Goal: Task Accomplishment & Management: Manage account settings

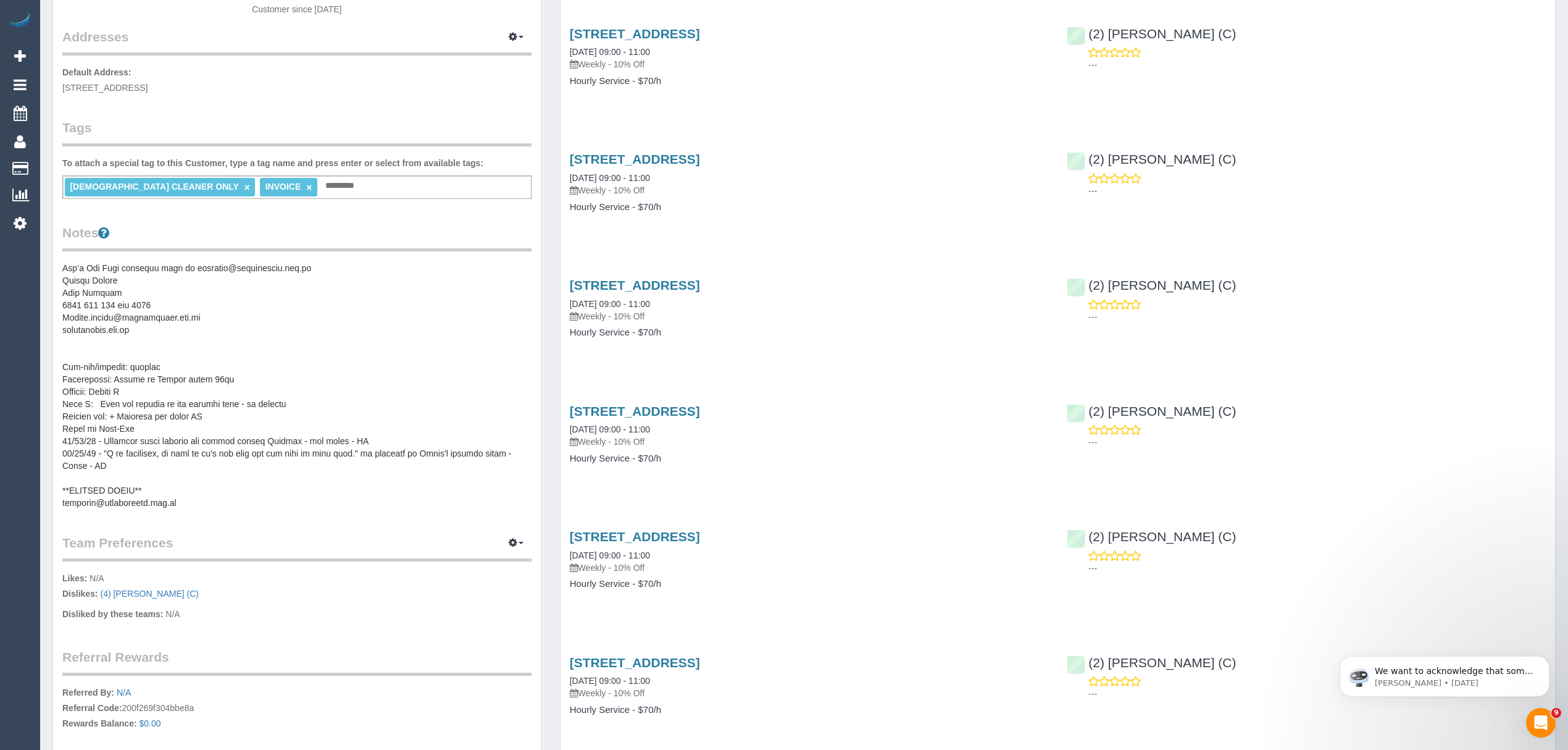
scroll to position [247, 0]
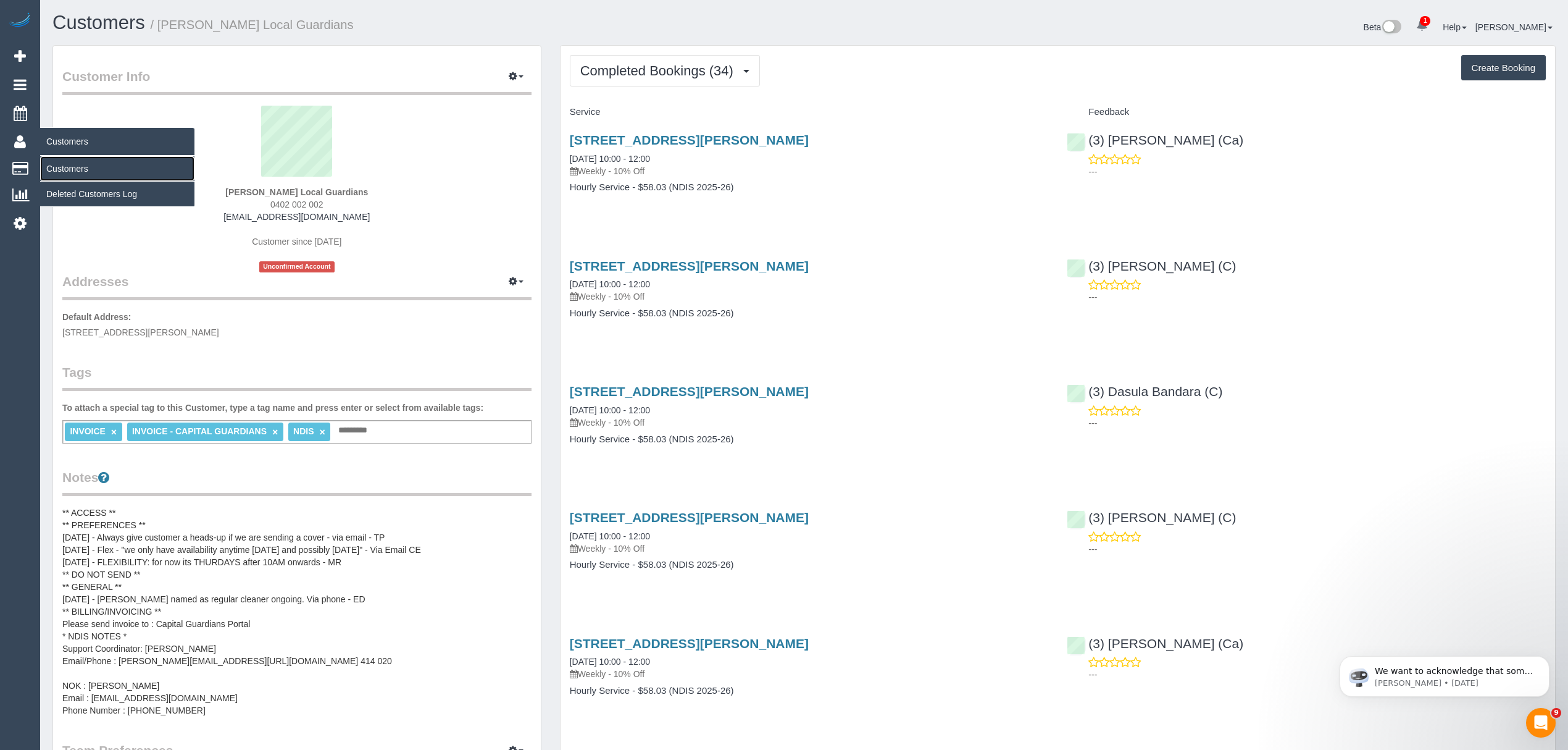
click at [81, 157] on link "Customers" at bounding box center [117, 169] width 154 height 25
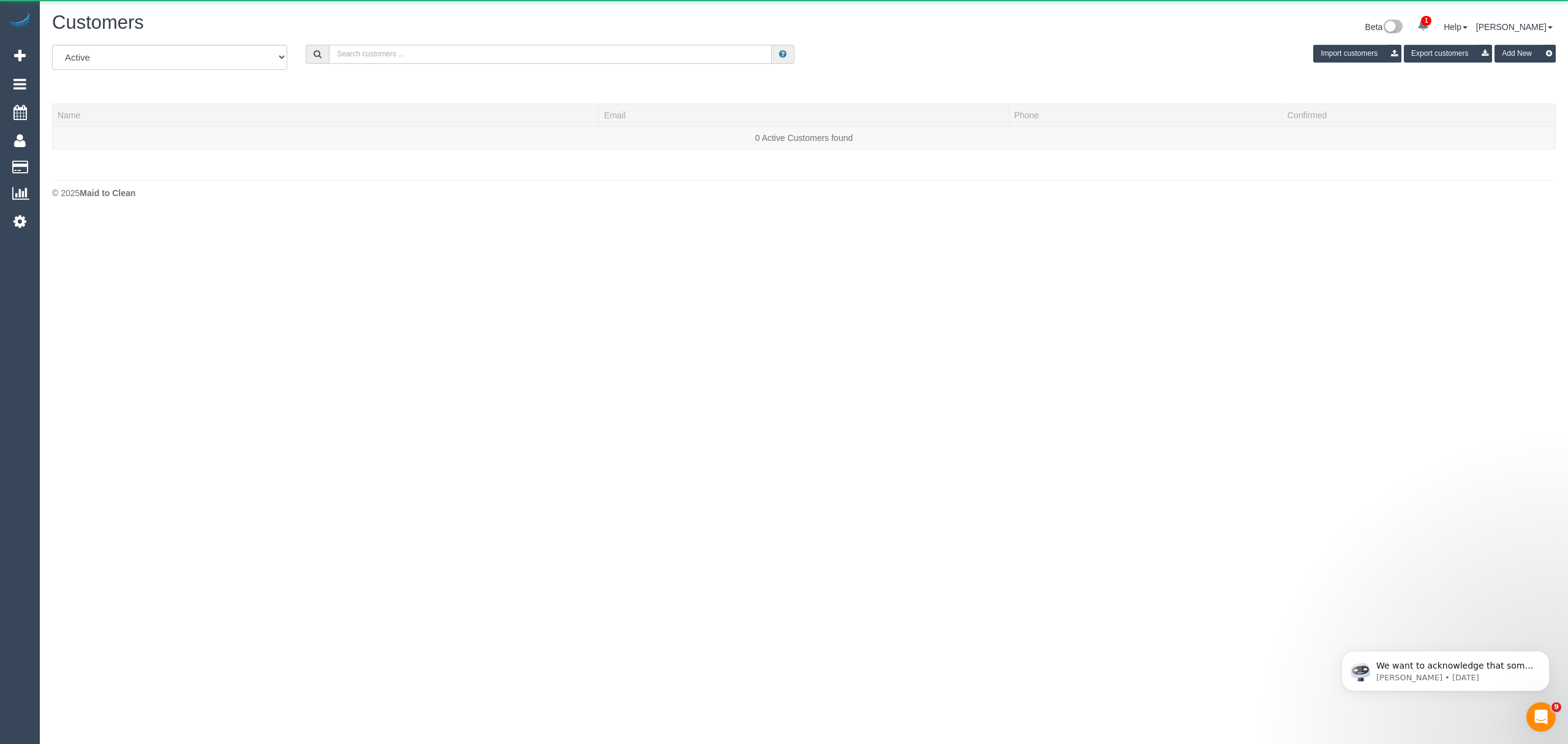
click at [356, 55] on input "text" at bounding box center [550, 54] width 443 height 19
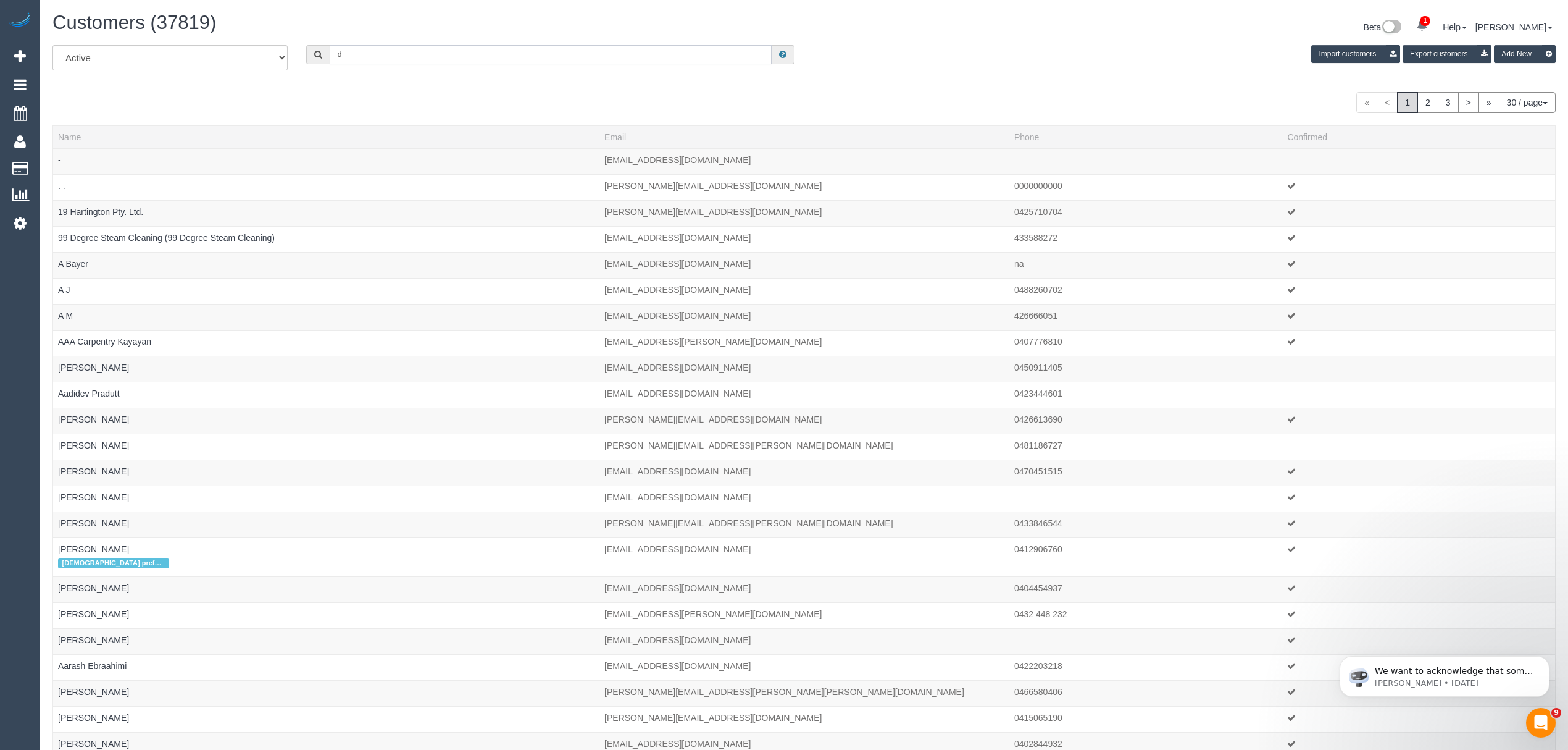
type input "d"
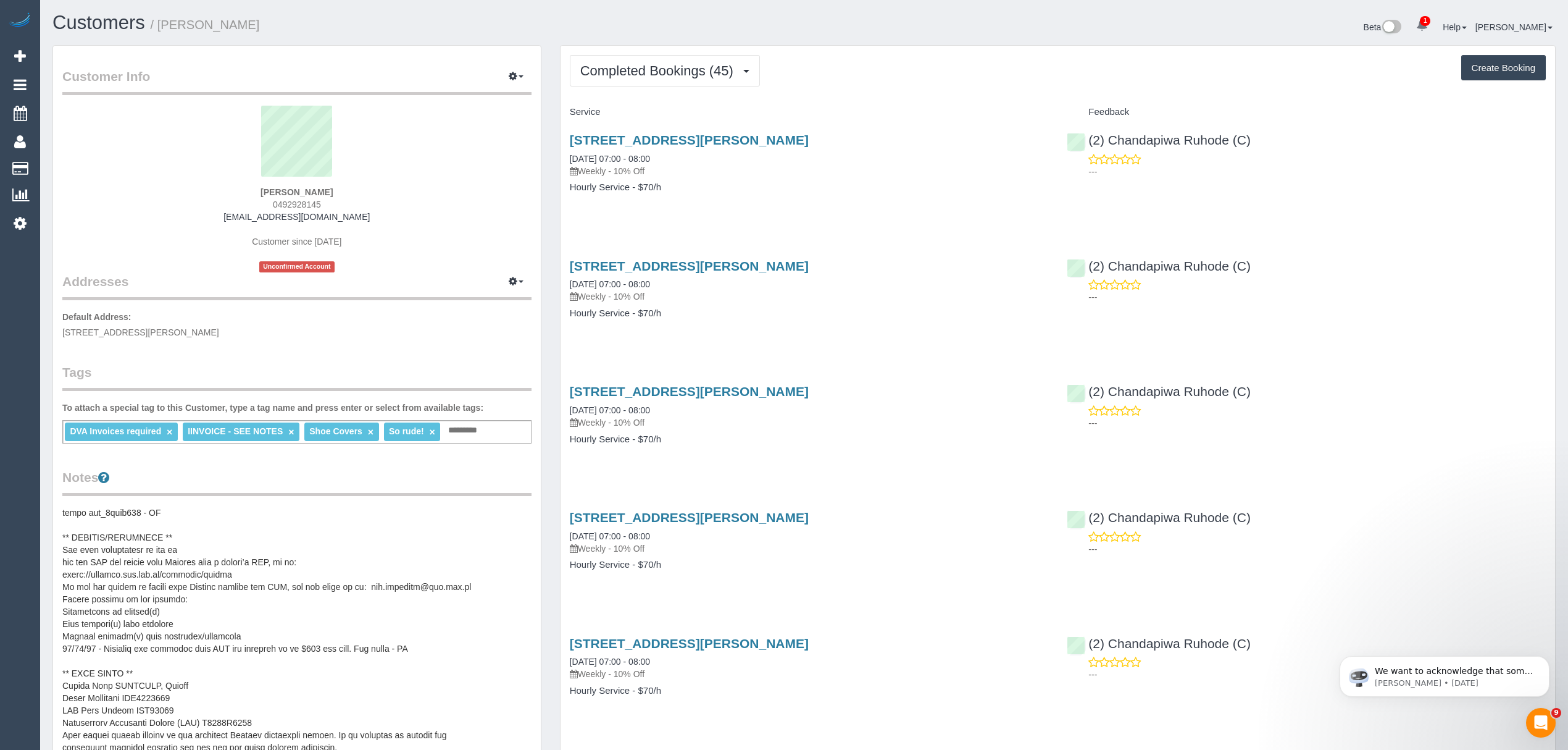
scroll to position [444, 0]
click at [226, 695] on pre at bounding box center [297, 629] width 469 height 247
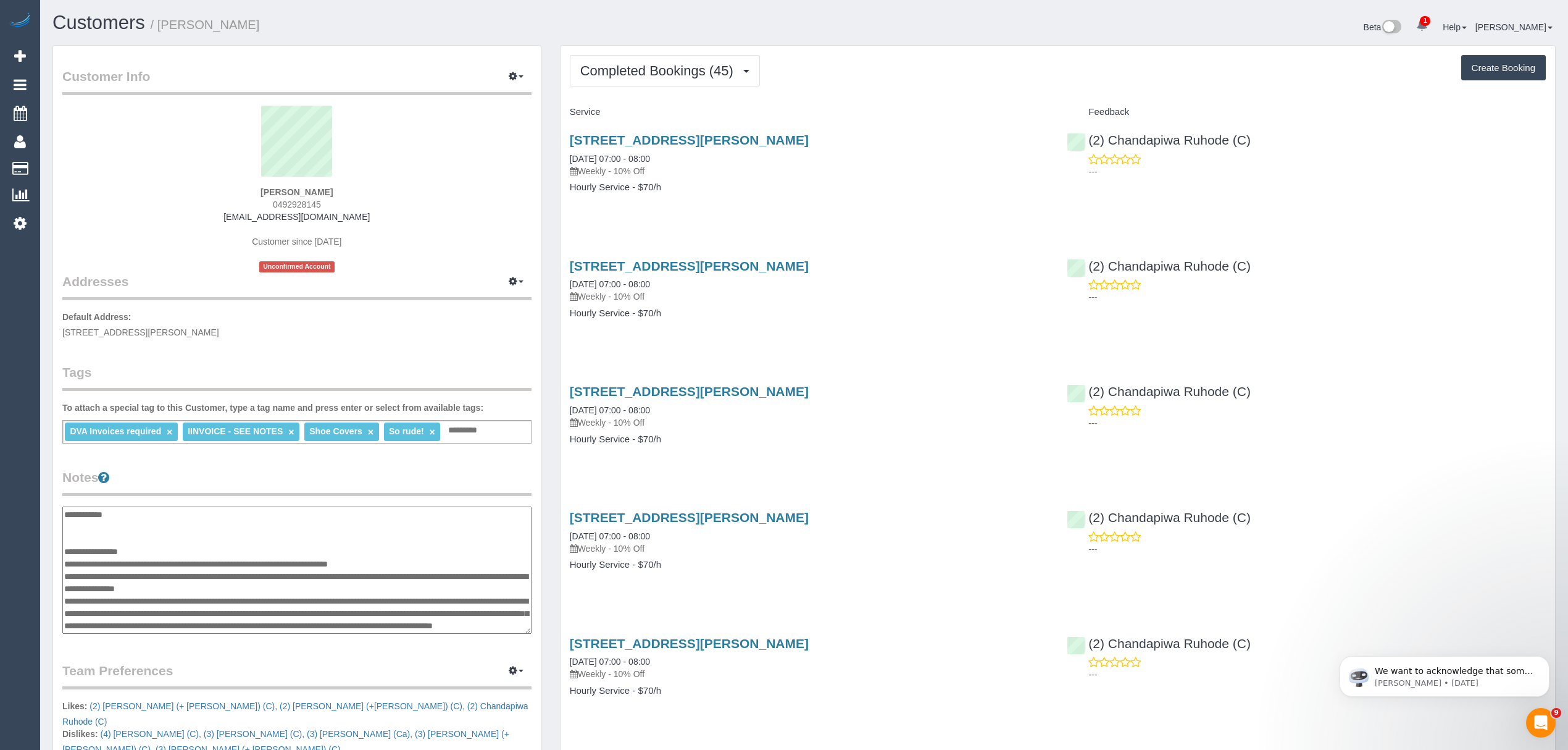
scroll to position [580, 0]
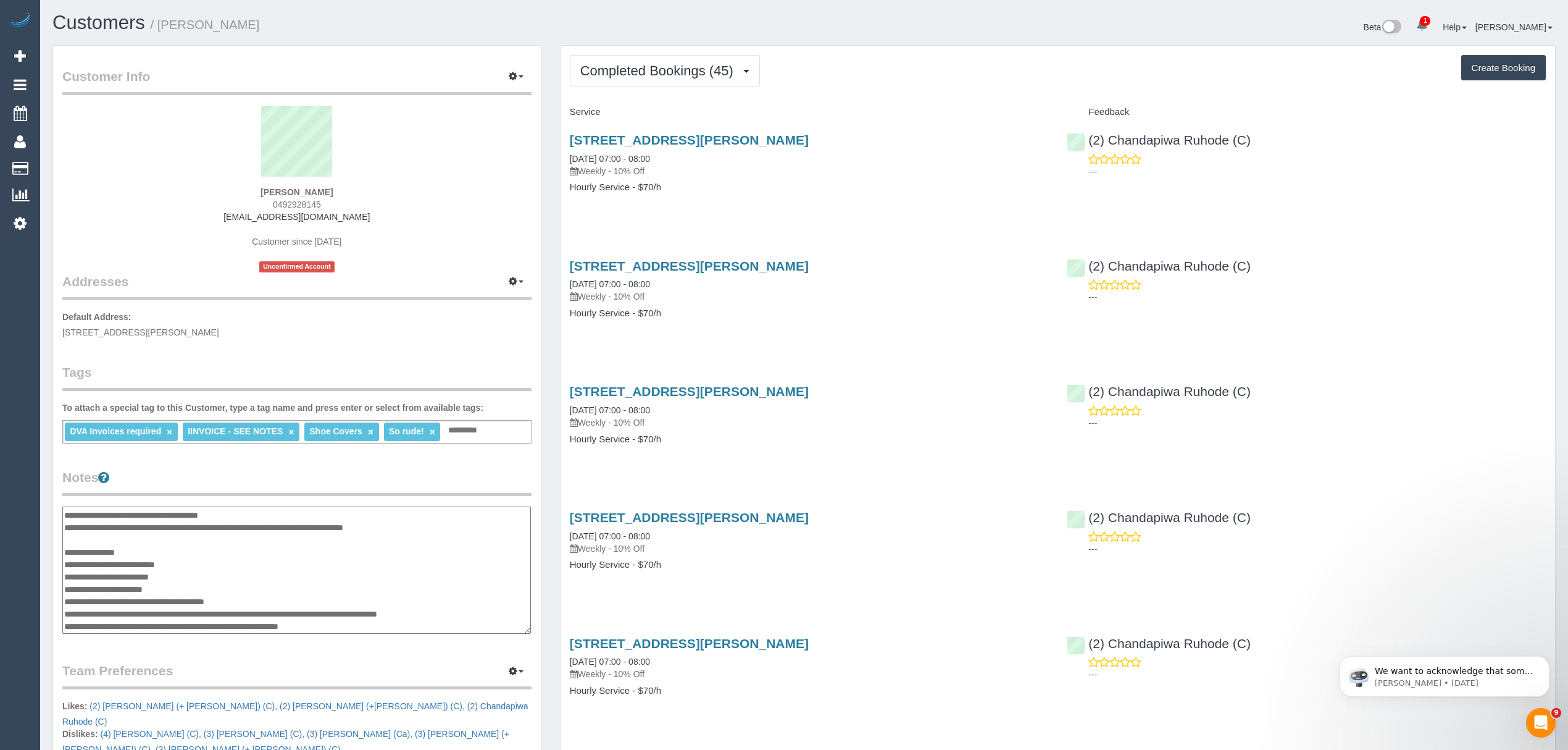
drag, startPoint x: 273, startPoint y: 597, endPoint x: 215, endPoint y: 600, distance: 58.1
click at [215, 600] on textarea at bounding box center [297, 570] width 469 height 128
drag, startPoint x: 199, startPoint y: 581, endPoint x: 58, endPoint y: 574, distance: 141.2
click at [58, 574] on div "Customer Info Edit Contact Info Send Message Email Preferences Special Sales Ta…" at bounding box center [296, 521] width 488 height 949
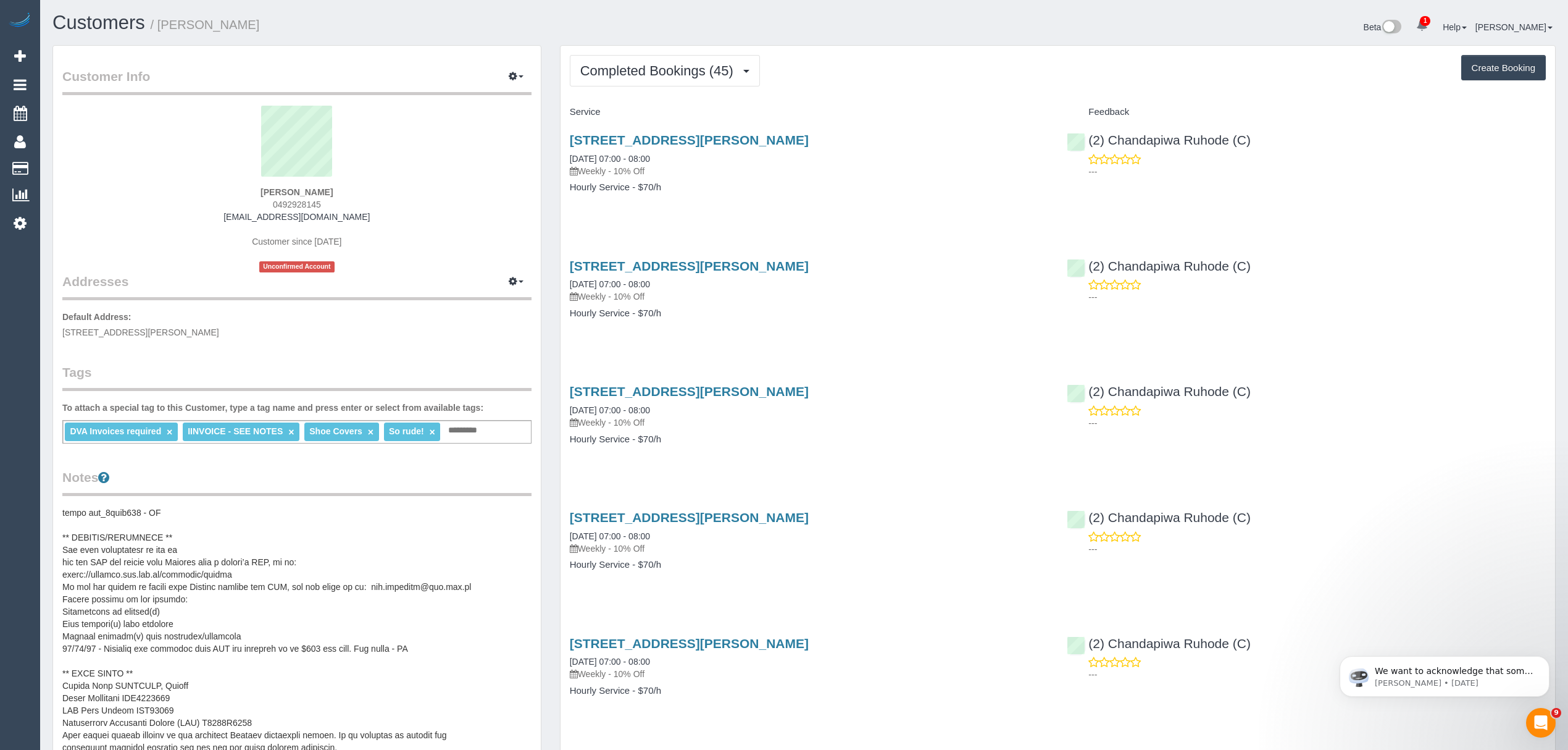
click at [177, 665] on pre at bounding box center [297, 629] width 469 height 247
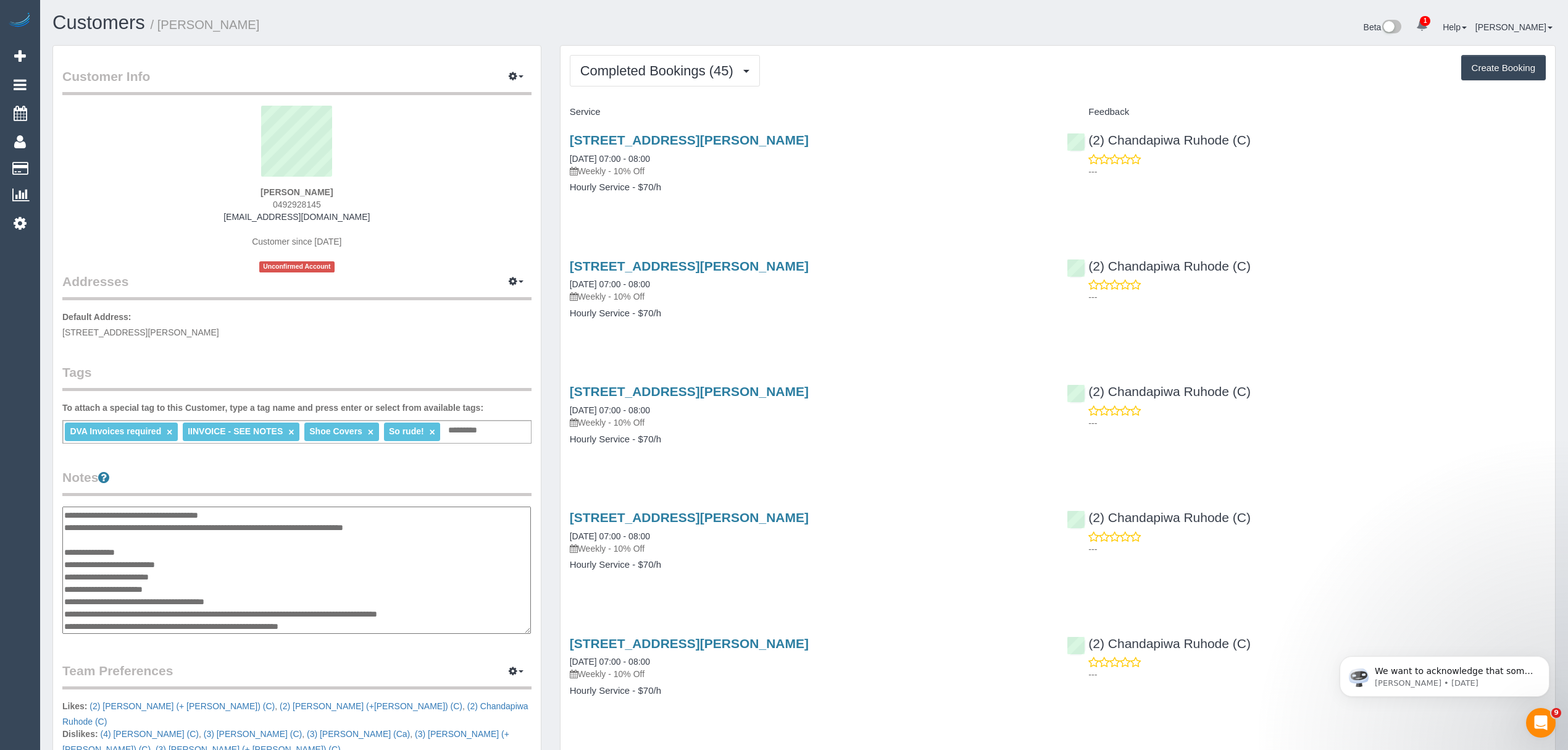
drag, startPoint x: 179, startPoint y: 586, endPoint x: 62, endPoint y: 579, distance: 117.2
click at [62, 579] on div "Customer Info Edit Contact Info Send Message Email Preferences Special Sales Ta…" at bounding box center [296, 521] width 488 height 949
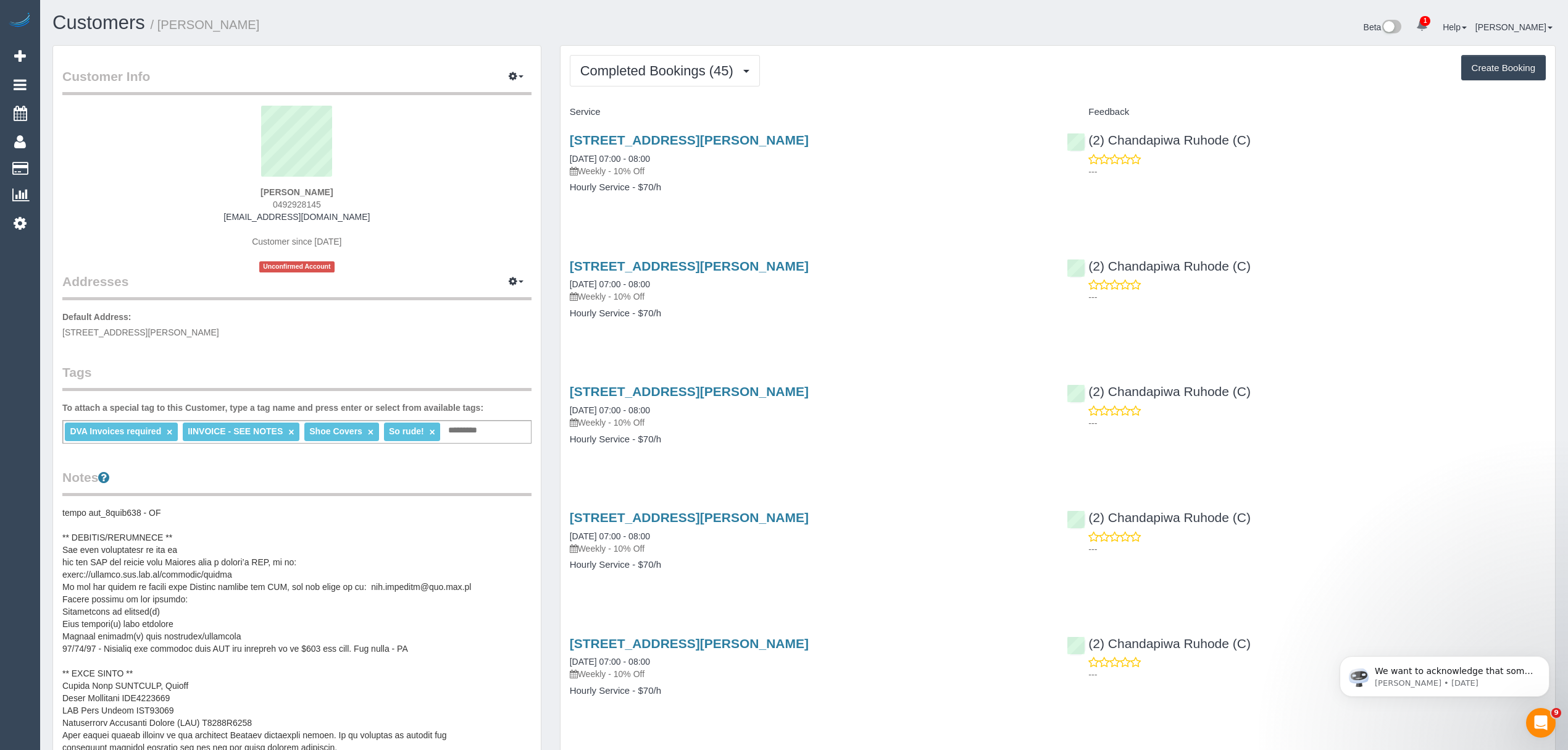
click at [111, 684] on pre at bounding box center [297, 629] width 469 height 247
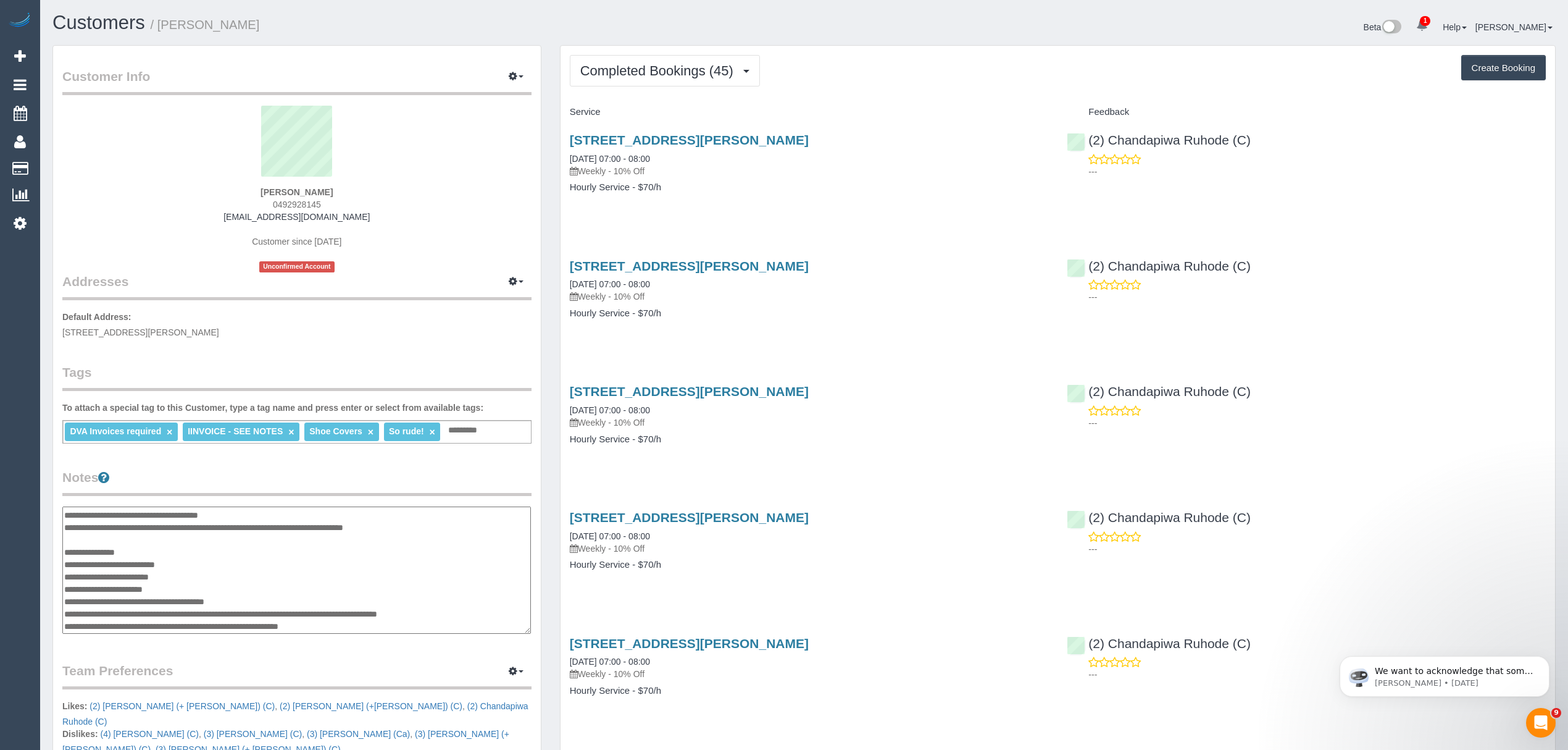
drag, startPoint x: 176, startPoint y: 583, endPoint x: 64, endPoint y: 576, distance: 112.2
click at [64, 576] on textarea at bounding box center [297, 570] width 469 height 128
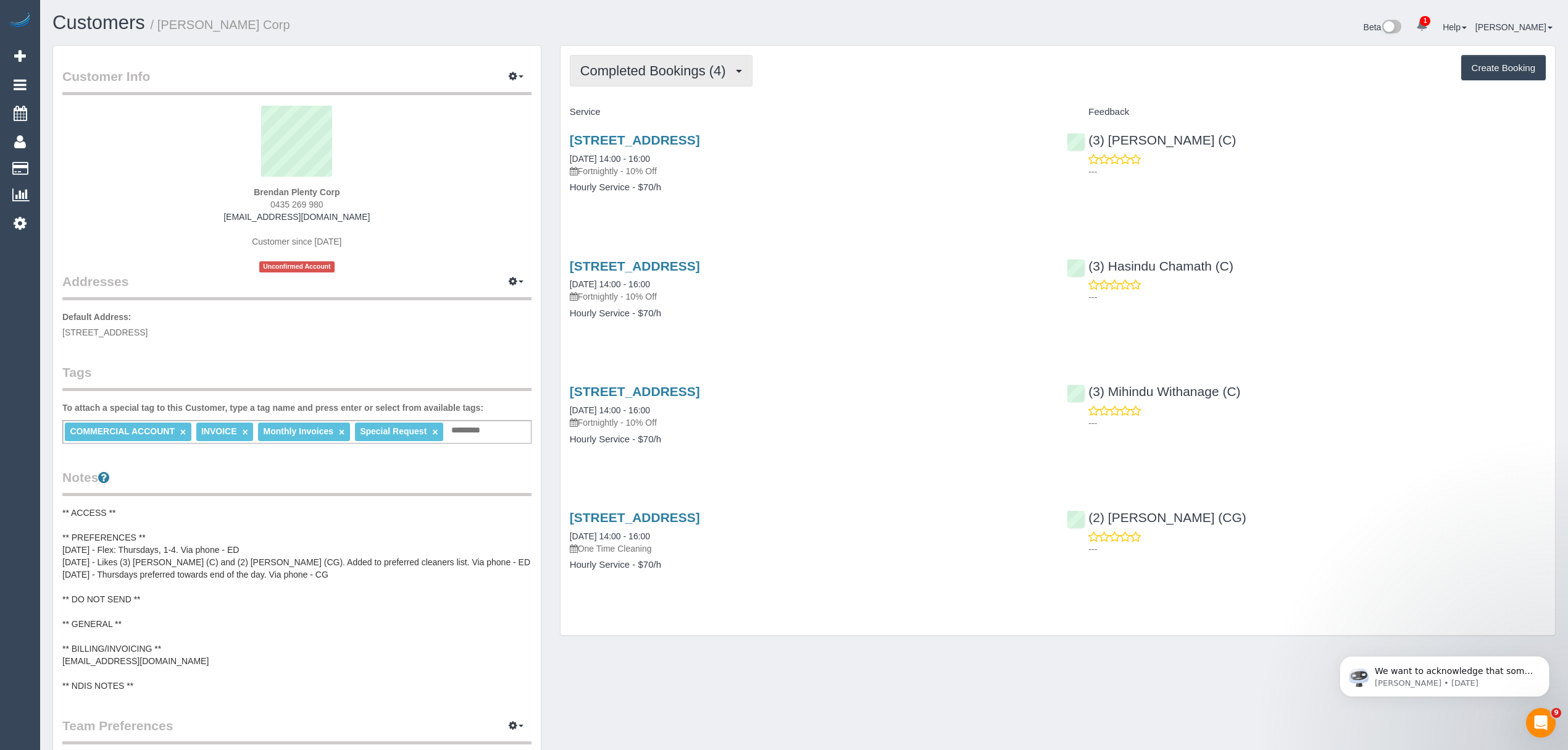
click at [690, 77] on button "Completed Bookings (4)" at bounding box center [661, 71] width 182 height 32
click at [649, 116] on link "Upcoming Bookings (11)" at bounding box center [636, 115] width 131 height 16
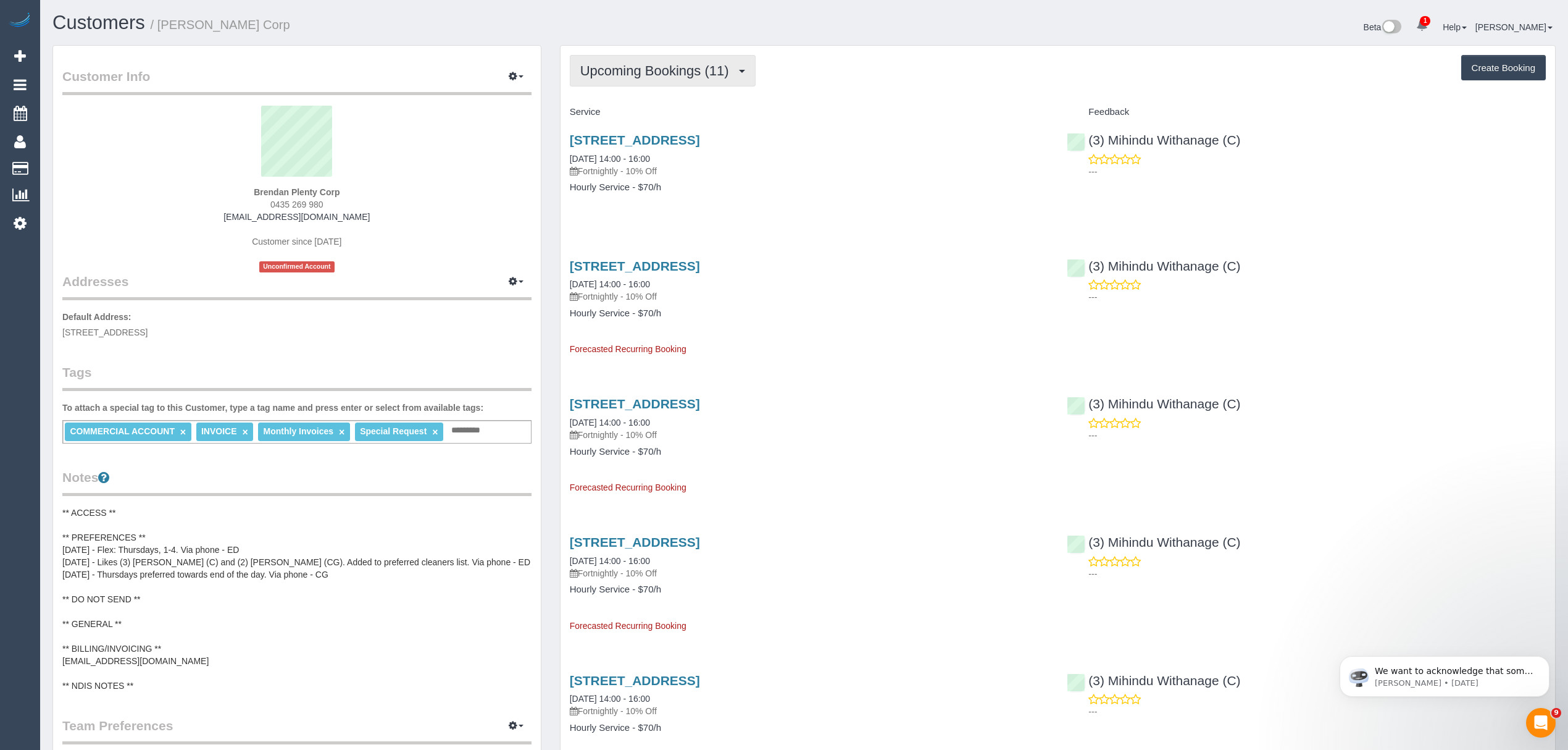
click at [649, 75] on span "Upcoming Bookings (11)" at bounding box center [657, 70] width 155 height 15
click at [633, 102] on link "Completed Bookings (4)" at bounding box center [636, 99] width 131 height 16
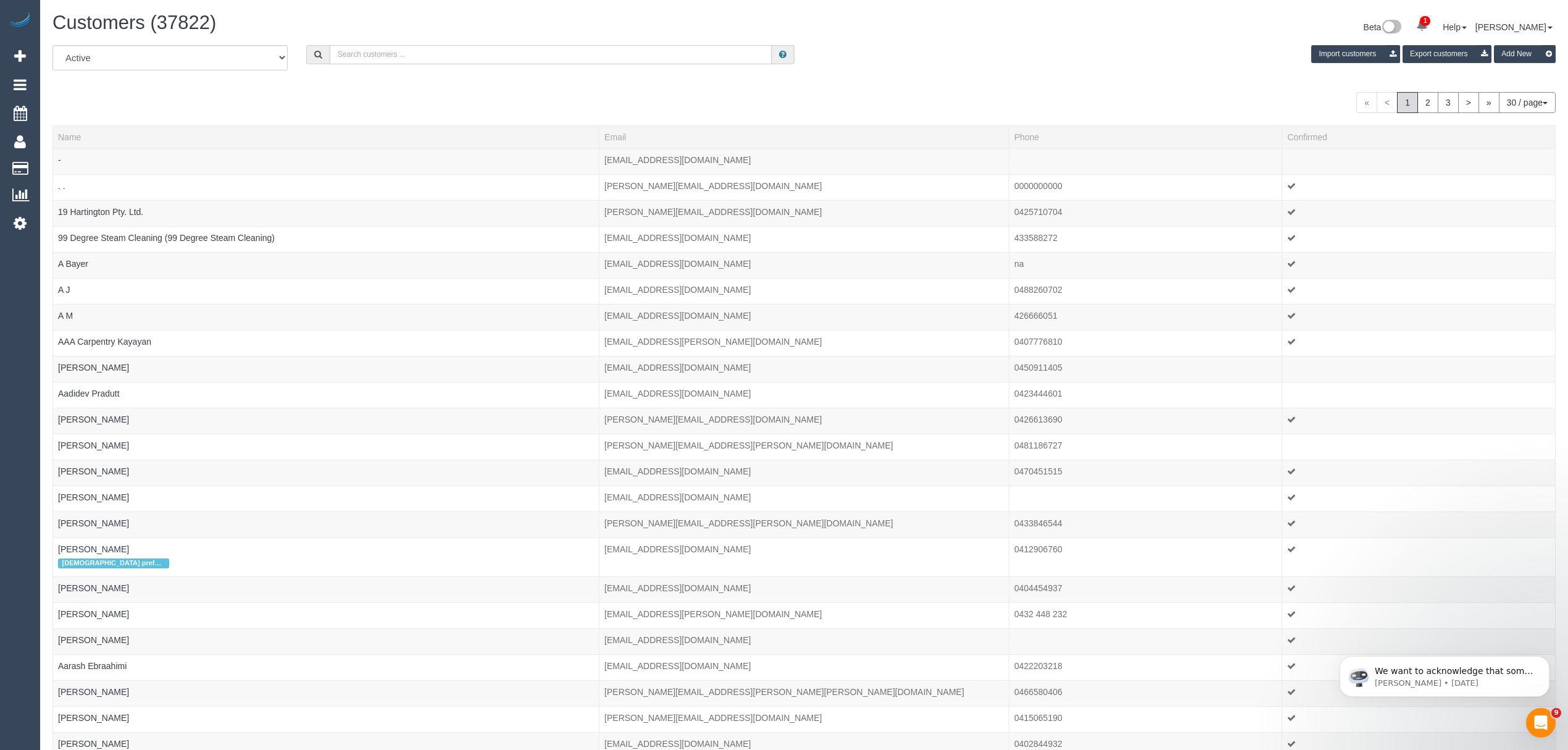
click at [701, 55] on input "text" at bounding box center [551, 54] width 443 height 19
click at [366, 52] on input "text" at bounding box center [551, 54] width 443 height 19
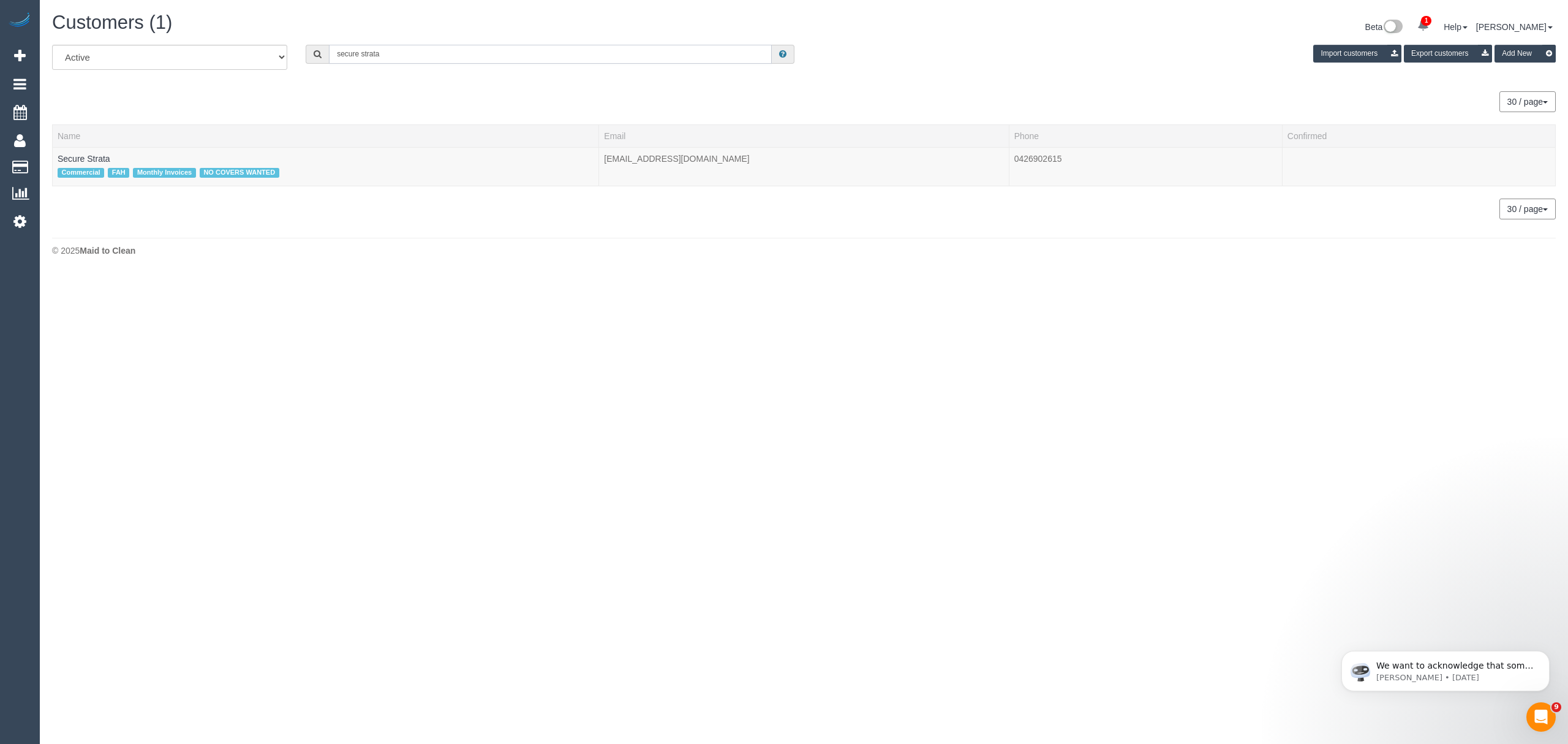
drag, startPoint x: 394, startPoint y: 59, endPoint x: 253, endPoint y: 55, distance: 141.1
click at [253, 55] on div "All Active Archived secure strata Import customers Export customers Add New" at bounding box center [804, 61] width 1522 height 34
click at [343, 57] on input "[PERSON_NAME]" at bounding box center [550, 54] width 443 height 19
type input "[PERSON_NAME]"
click at [95, 164] on div "Always wants a cover Has requested monthly invoices INVOICE NDIS - Self Managed" at bounding box center [325, 172] width 536 height 16
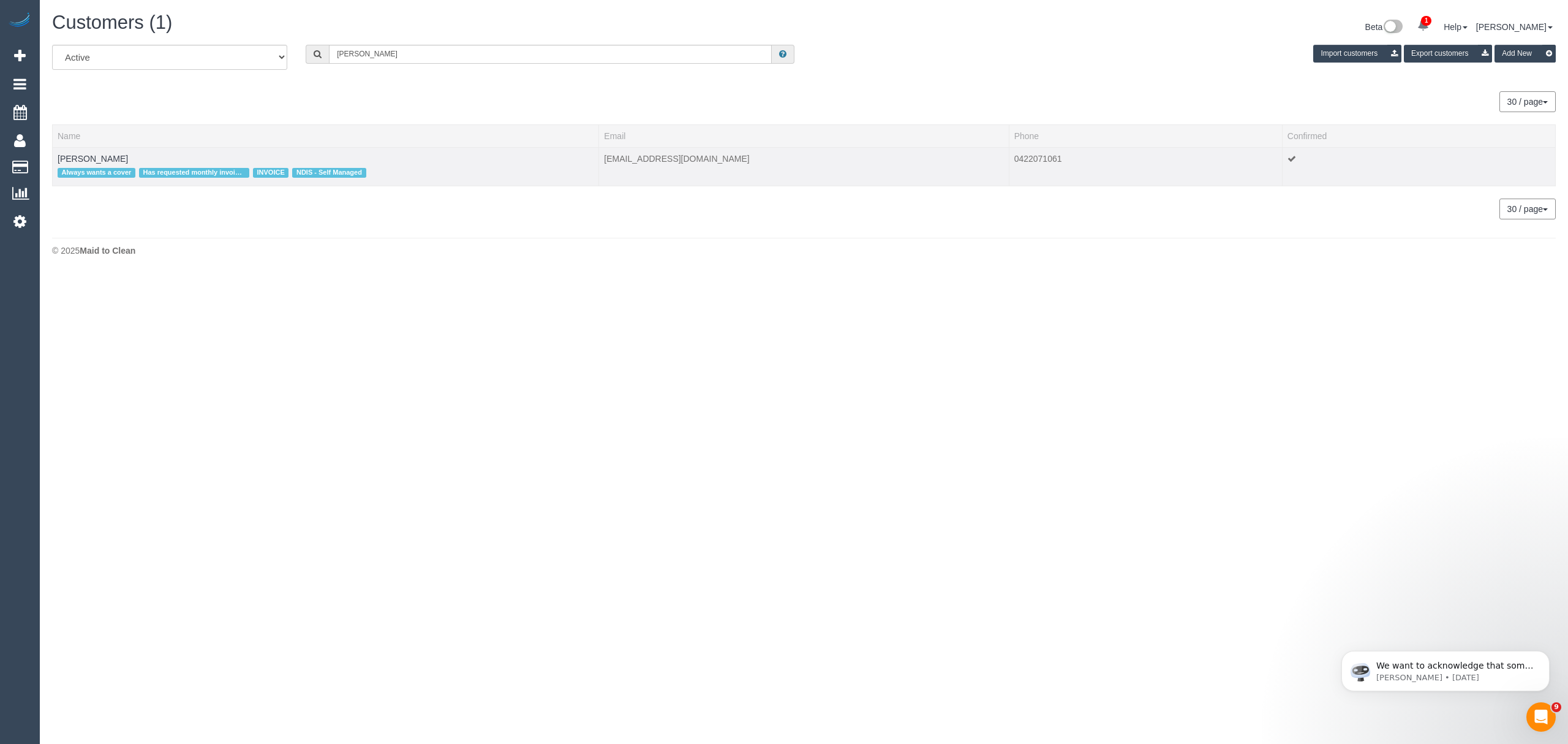
click at [93, 163] on td "[PERSON_NAME] Always wants a cover Has requested monthly invoices INVOICE NDIS …" at bounding box center [326, 166] width 546 height 38
click at [92, 162] on link "[PERSON_NAME]" at bounding box center [92, 159] width 71 height 10
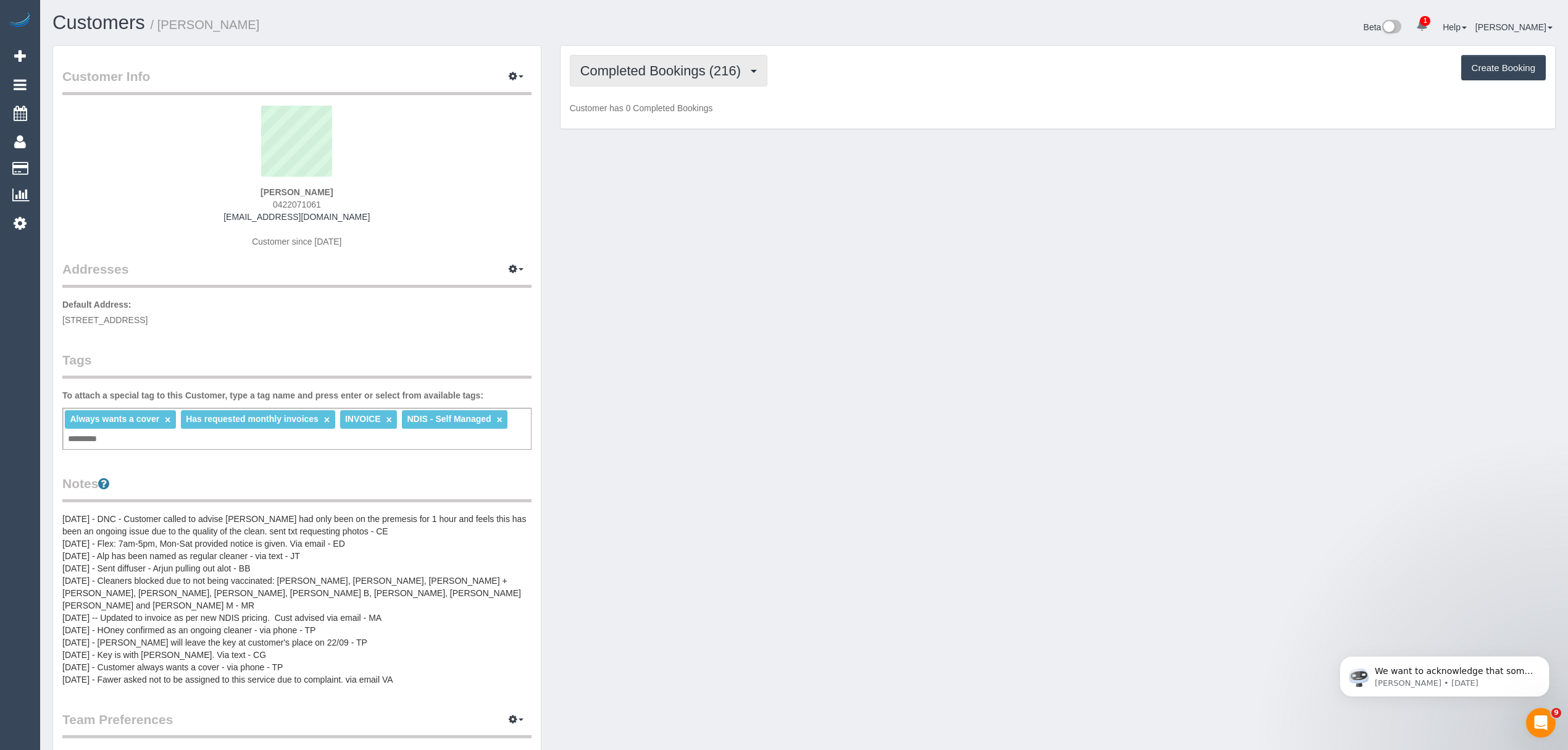
click at [655, 81] on button "Completed Bookings (216)" at bounding box center [669, 71] width 198 height 32
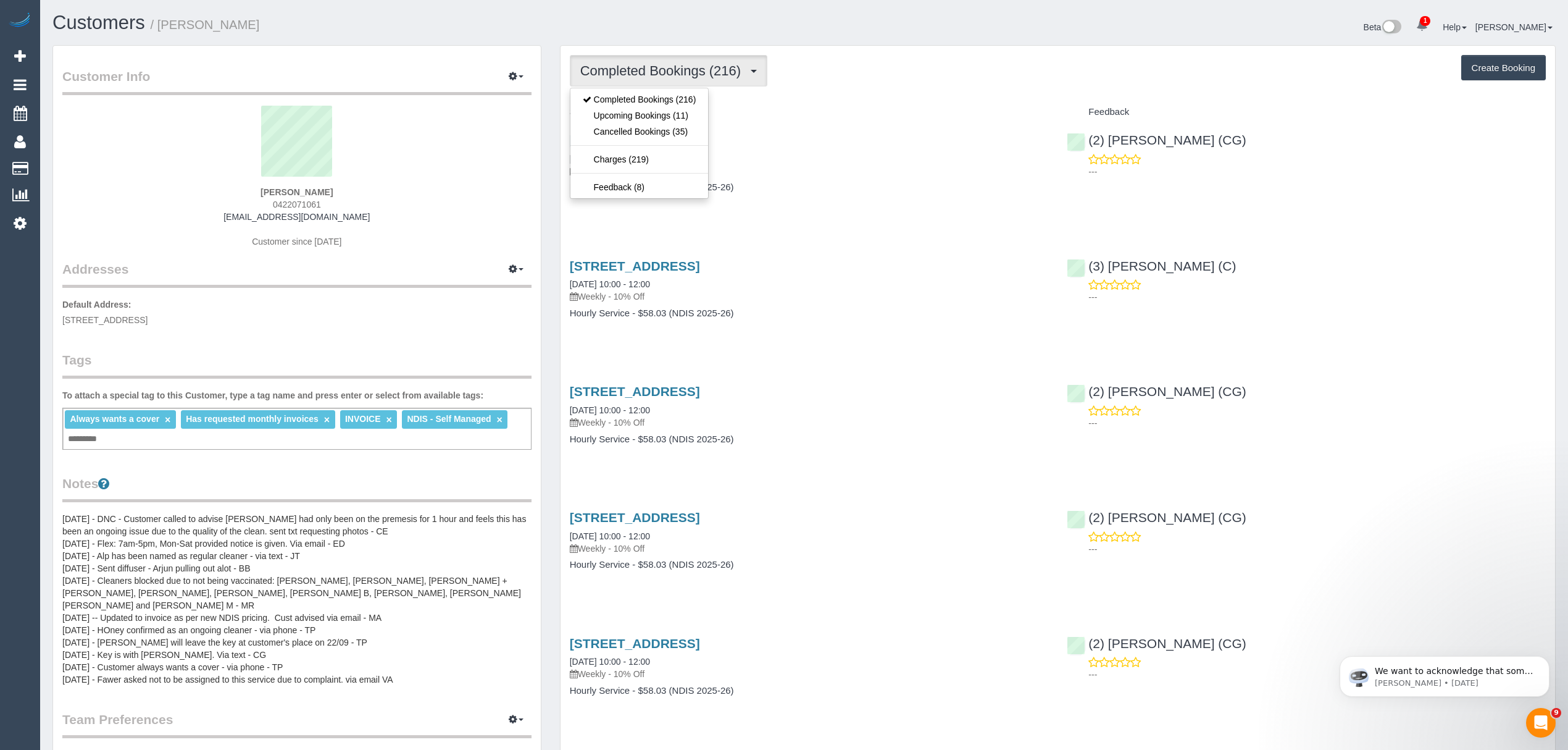
click at [686, 81] on button "Completed Bookings (216)" at bounding box center [669, 71] width 198 height 32
click at [659, 112] on link "Upcoming Bookings (11)" at bounding box center [639, 115] width 138 height 16
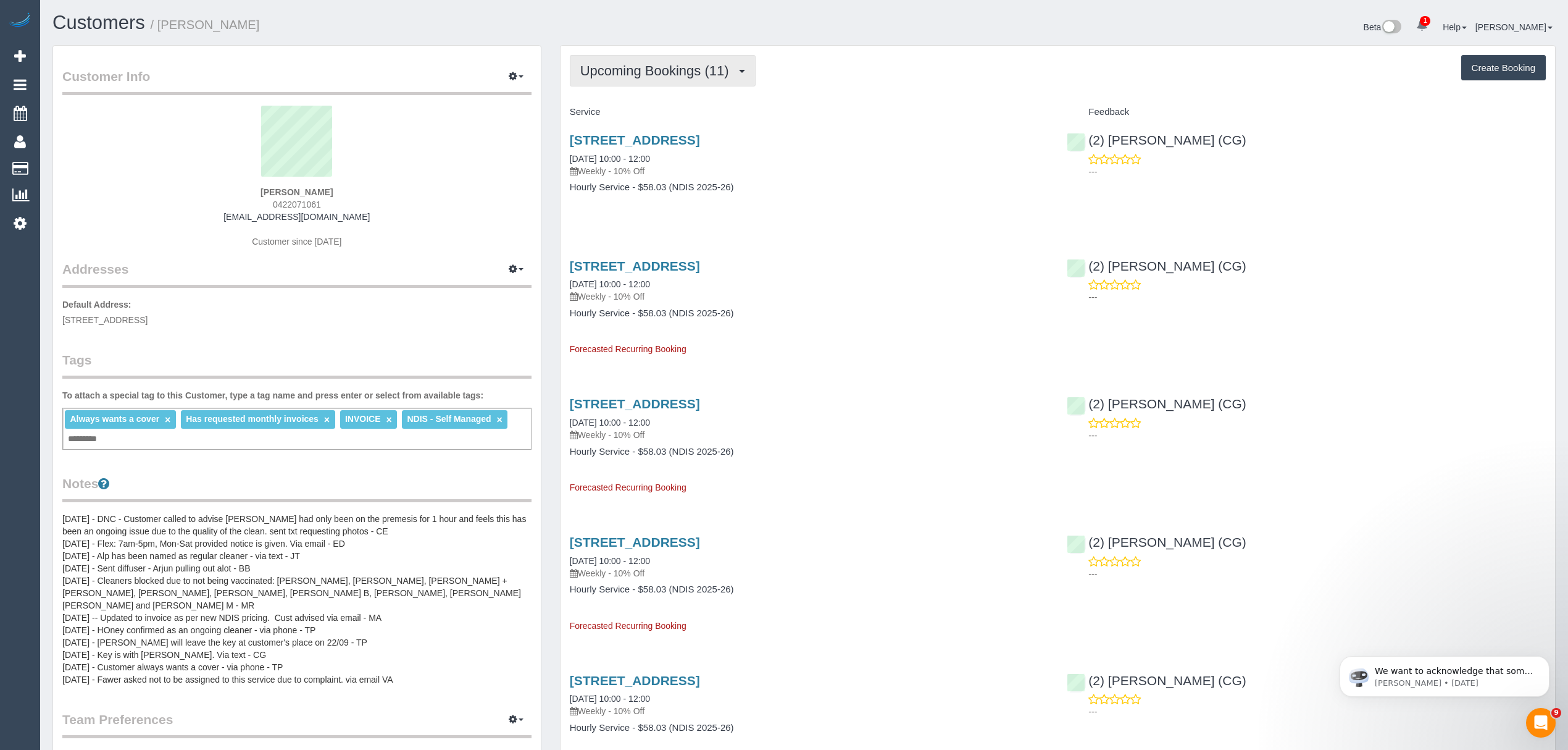
click at [660, 74] on span "Upcoming Bookings (11)" at bounding box center [657, 70] width 155 height 15
click at [647, 94] on link "Completed Bookings (216)" at bounding box center [639, 99] width 138 height 16
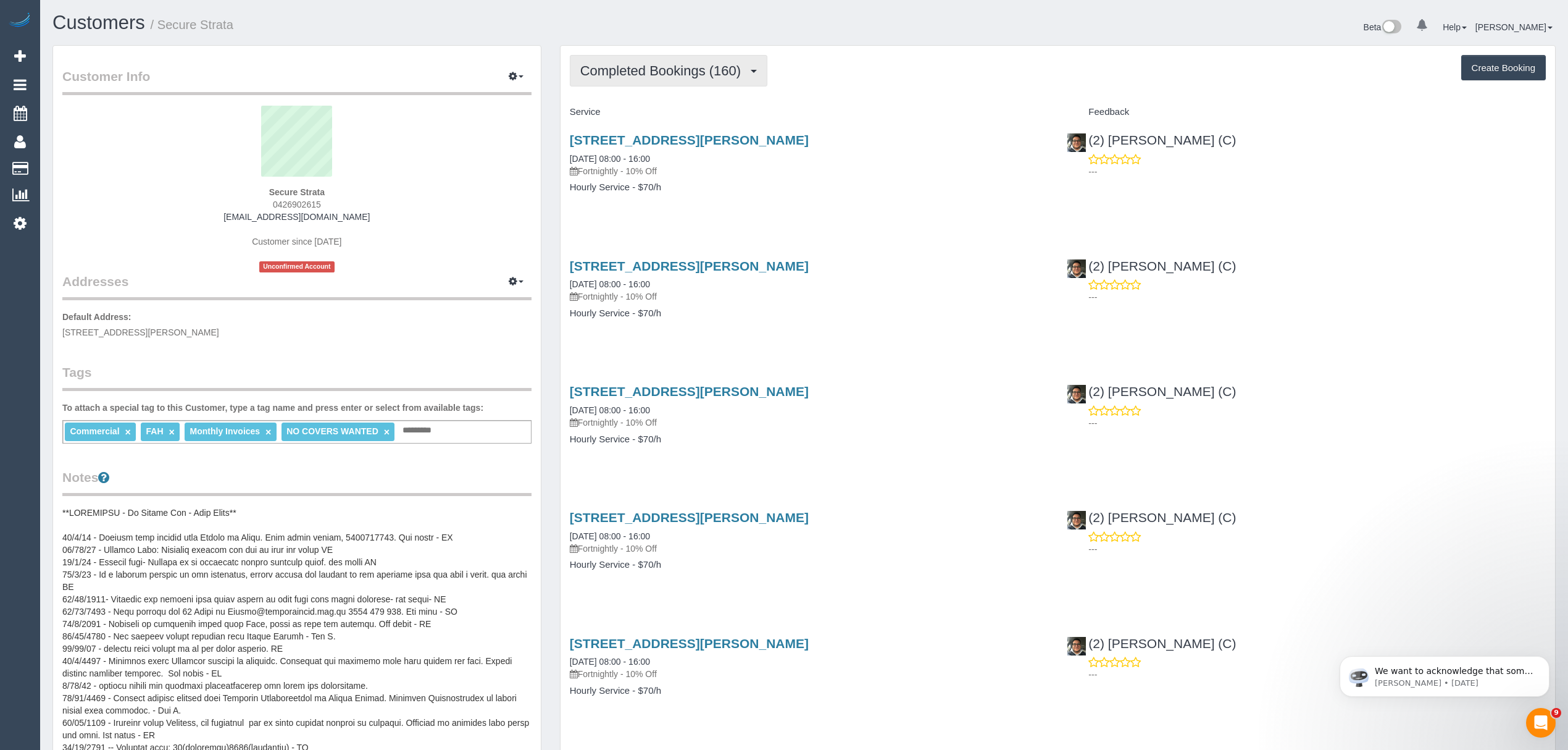
click at [695, 67] on span "Completed Bookings (160)" at bounding box center [663, 70] width 167 height 15
click at [647, 115] on link "Upcoming Bookings (11)" at bounding box center [639, 115] width 138 height 16
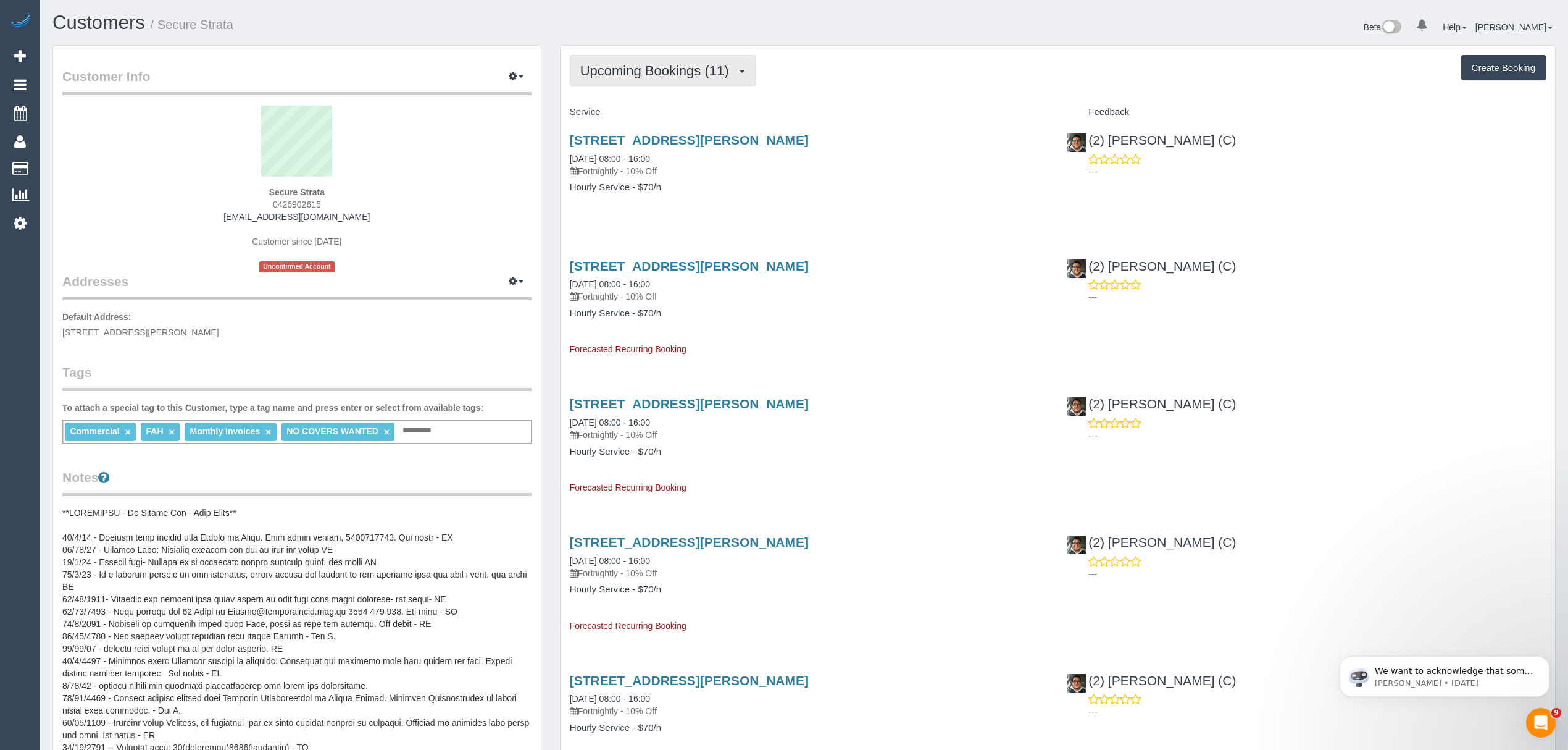
click at [650, 80] on button "Upcoming Bookings (11)" at bounding box center [663, 71] width 186 height 32
click at [651, 101] on link "Completed Bookings (160)" at bounding box center [639, 99] width 138 height 16
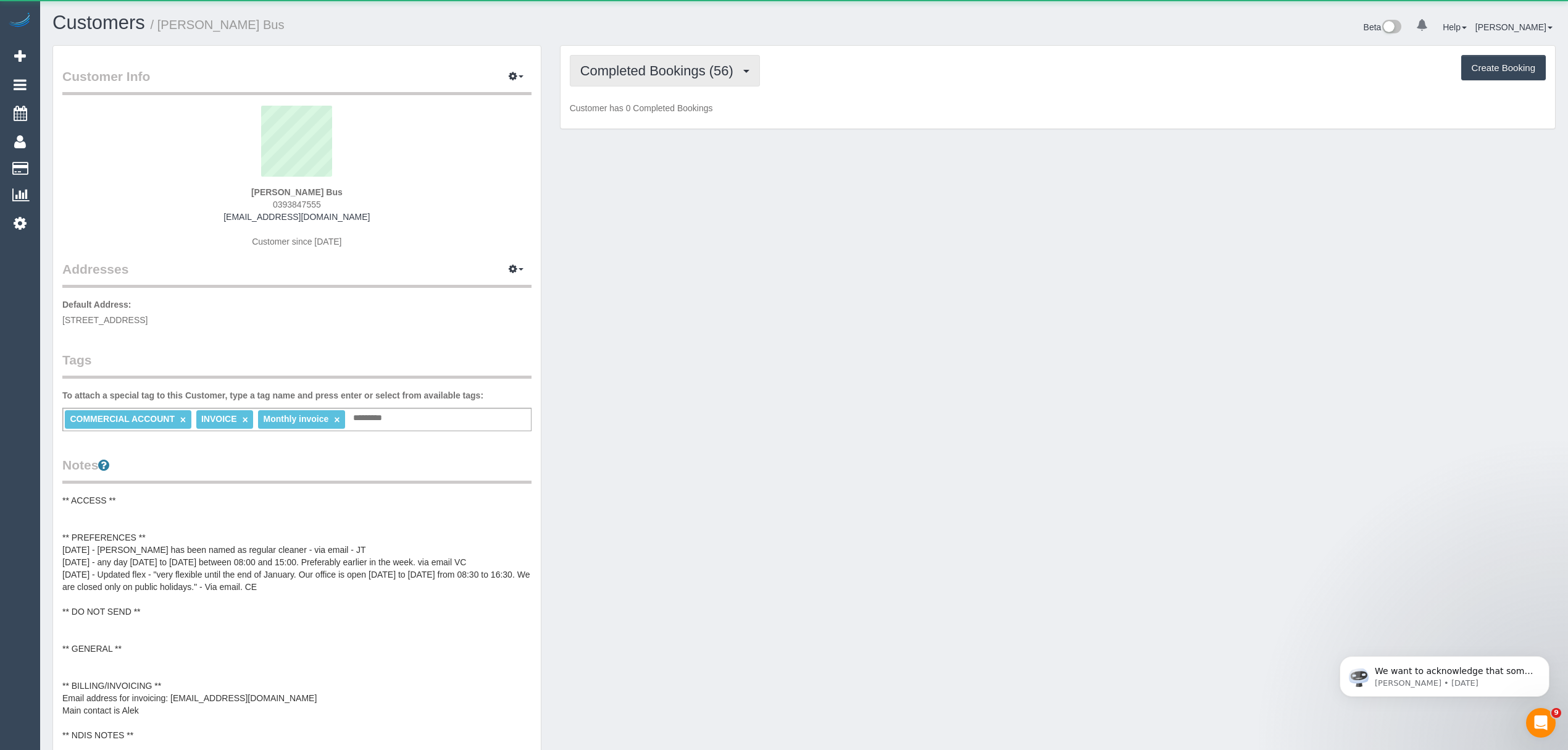
click at [628, 85] on button "Completed Bookings (56)" at bounding box center [664, 71] width 190 height 32
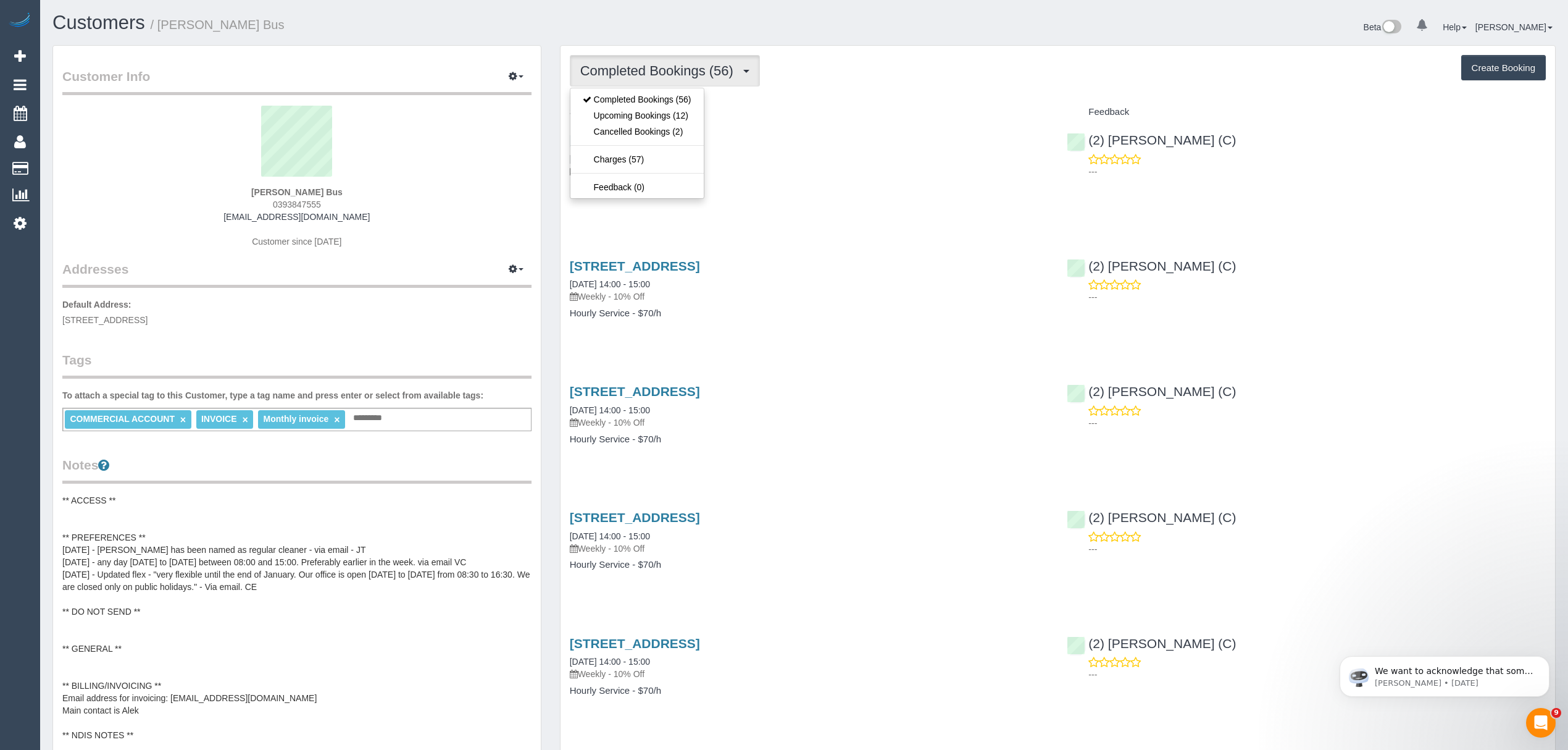
click at [1002, 141] on h3 "65 Colebrook St, Brunswick, VIC 3056" at bounding box center [809, 140] width 479 height 14
click at [699, 82] on button "Completed Bookings (56)" at bounding box center [664, 71] width 190 height 32
click at [631, 112] on link "Upcoming Bookings (12)" at bounding box center [637, 115] width 133 height 16
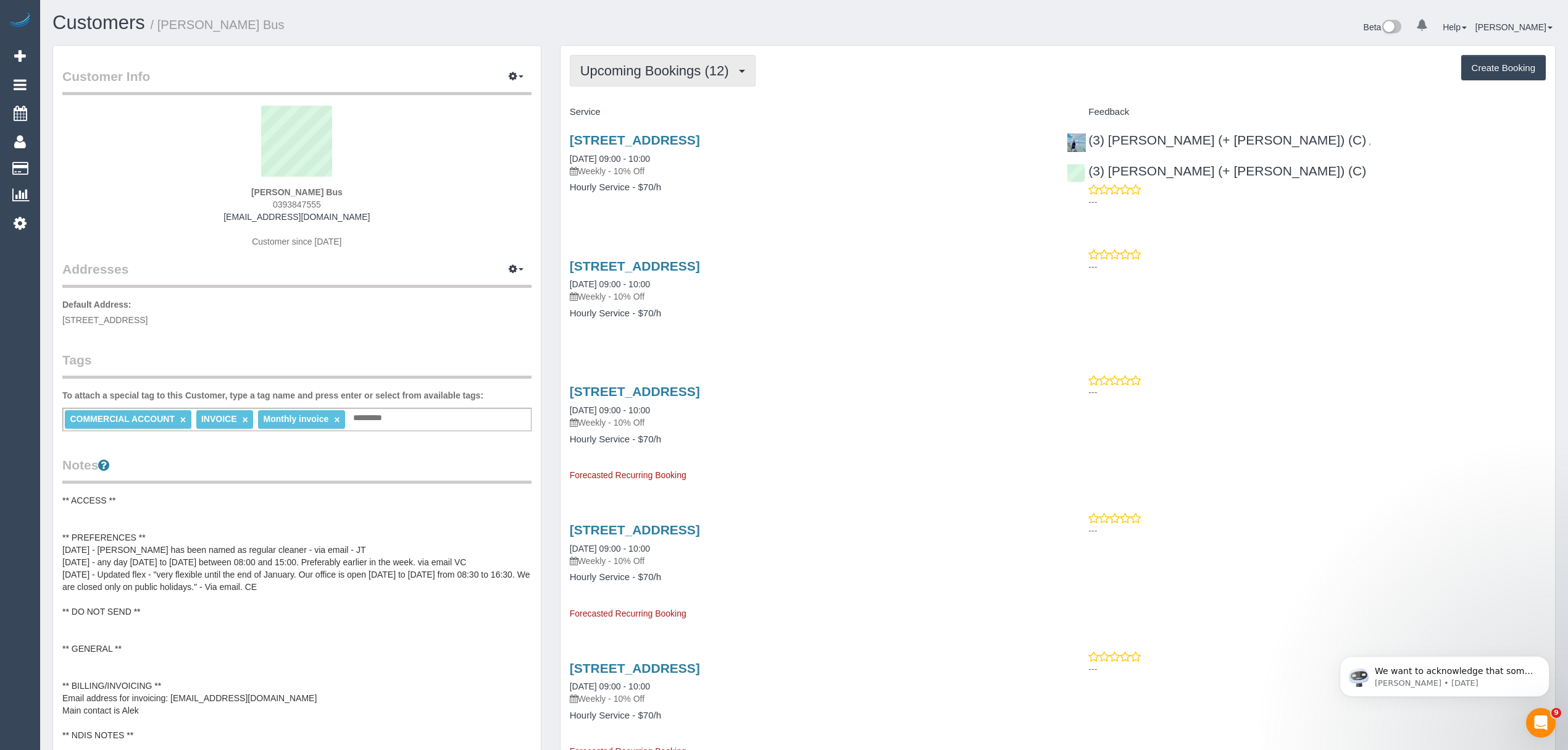
click at [653, 75] on span "Upcoming Bookings (12)" at bounding box center [657, 70] width 155 height 15
click at [636, 91] on link "Completed Bookings (56)" at bounding box center [637, 99] width 133 height 16
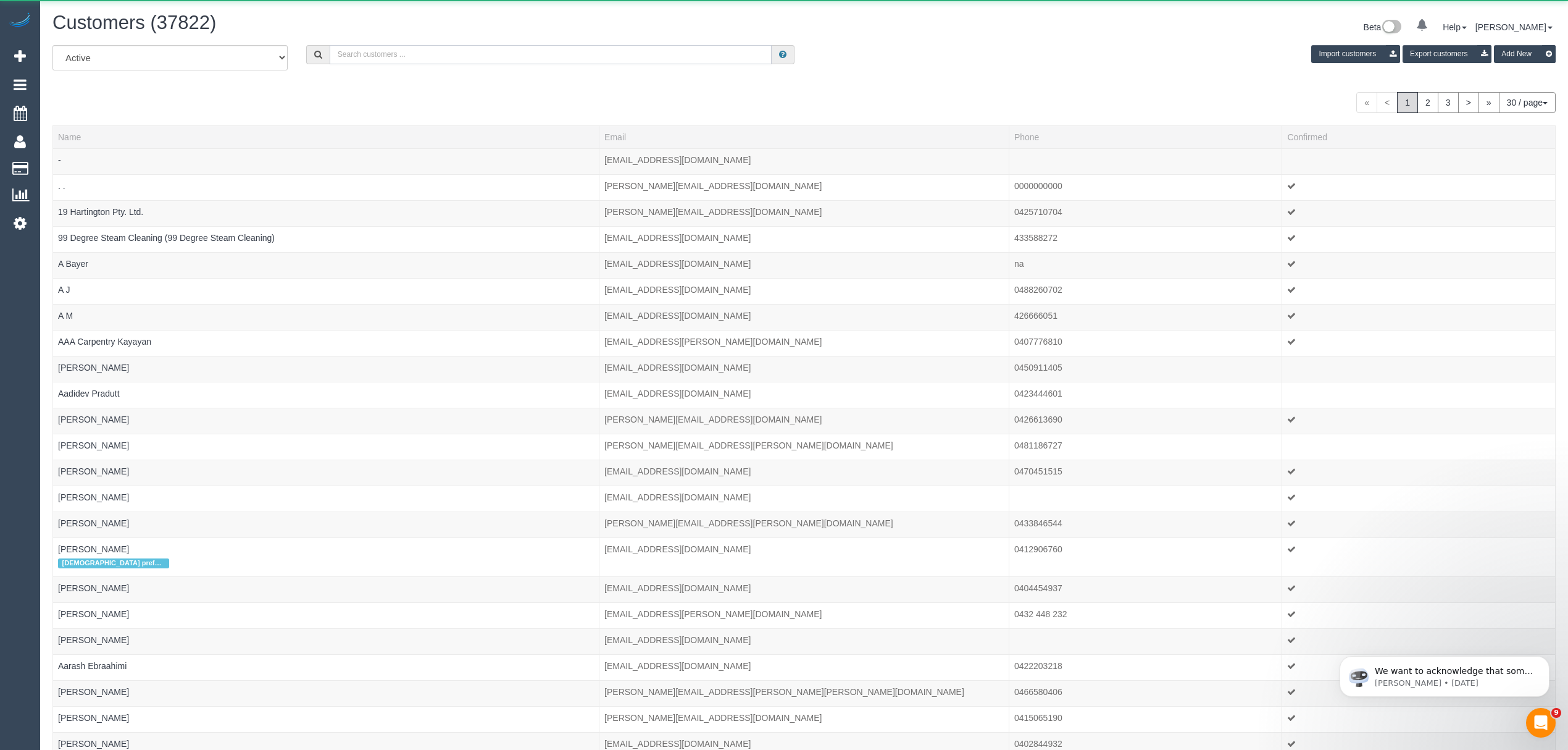
drag, startPoint x: 345, startPoint y: 52, endPoint x: 338, endPoint y: 53, distance: 7.1
click at [346, 53] on input "text" at bounding box center [551, 54] width 443 height 19
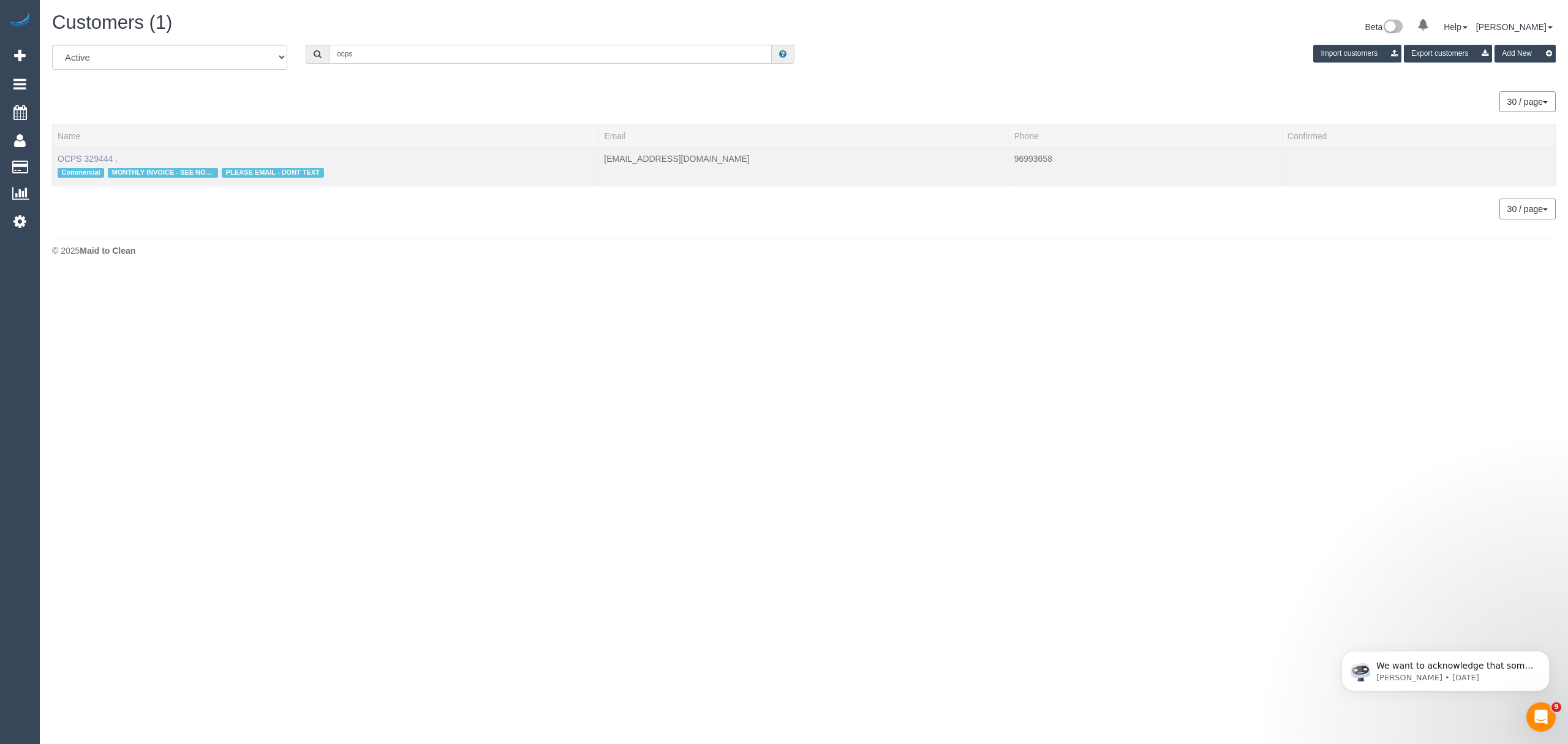
type input "ocps"
click at [76, 154] on link "OCPS 329444 ." at bounding box center [87, 159] width 60 height 10
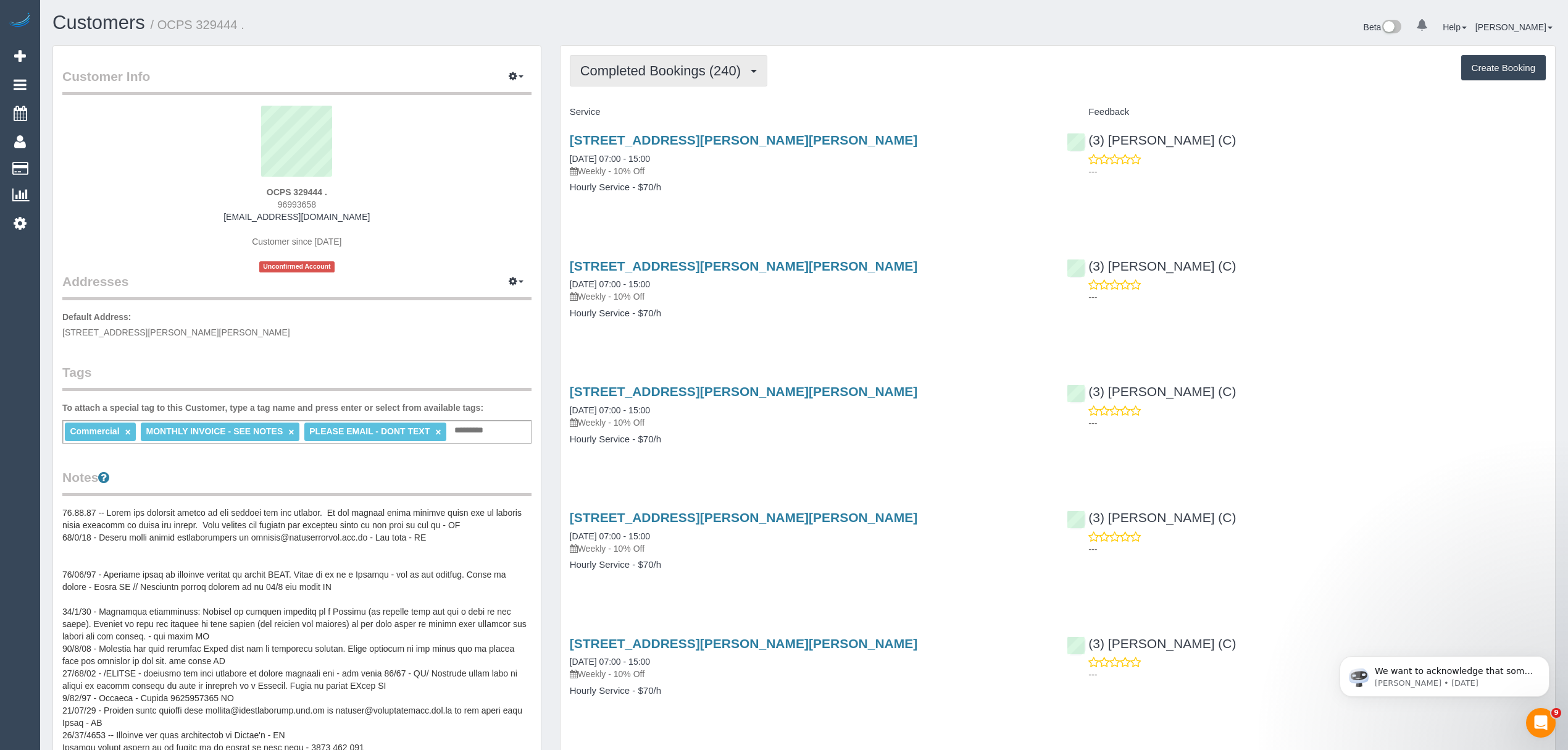
click at [648, 80] on button "Completed Bookings (240)" at bounding box center [669, 71] width 198 height 32
click at [612, 115] on link "Upcoming Bookings (12)" at bounding box center [639, 115] width 138 height 16
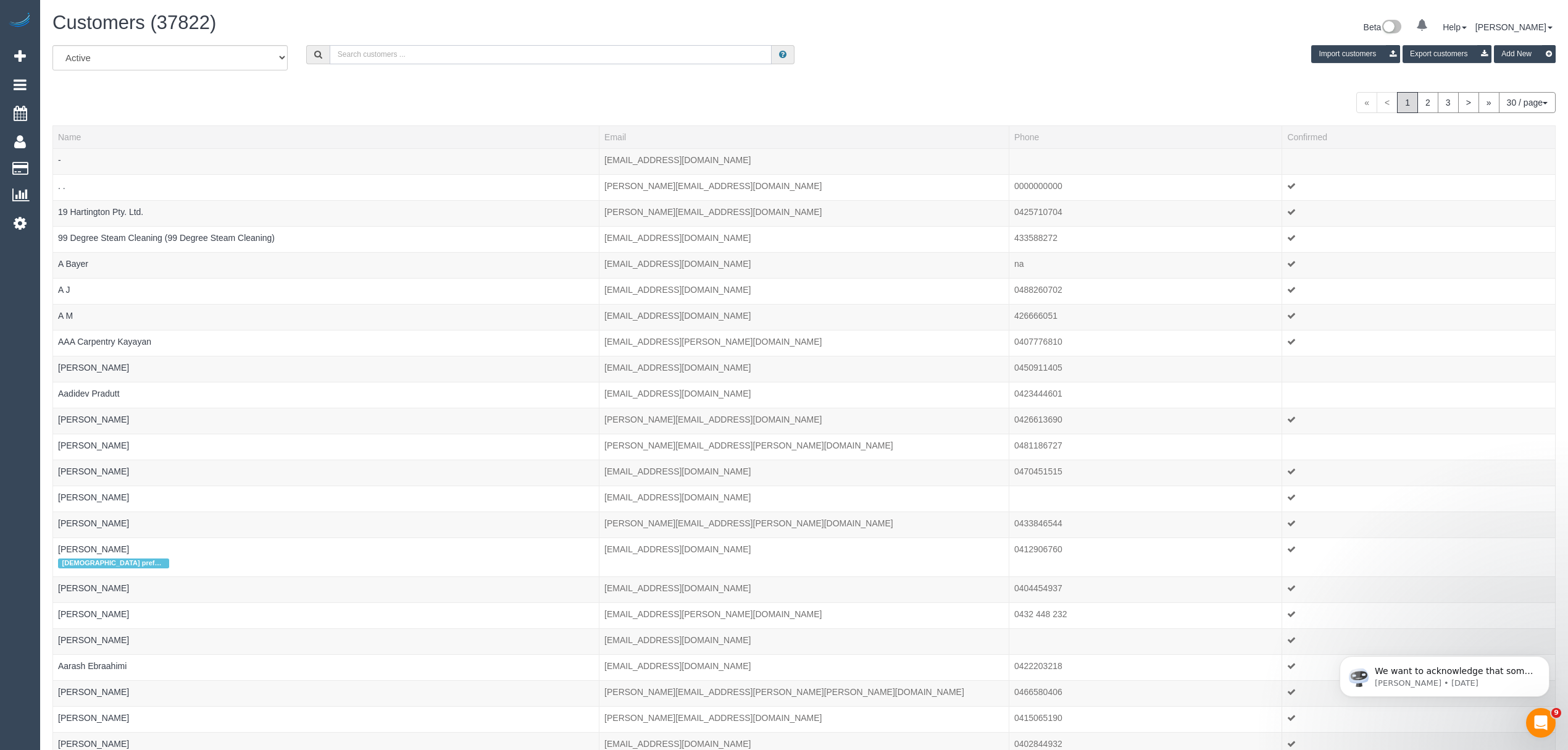
click at [653, 52] on input "text" at bounding box center [551, 54] width 443 height 19
drag, startPoint x: 653, startPoint y: 52, endPoint x: 339, endPoint y: 20, distance: 315.6
click at [339, 20] on div "Customers (37822) Beta 0 Your Notifications You have 0 alerts Help Help Docs Ta…" at bounding box center [804, 521] width 1528 height 1041
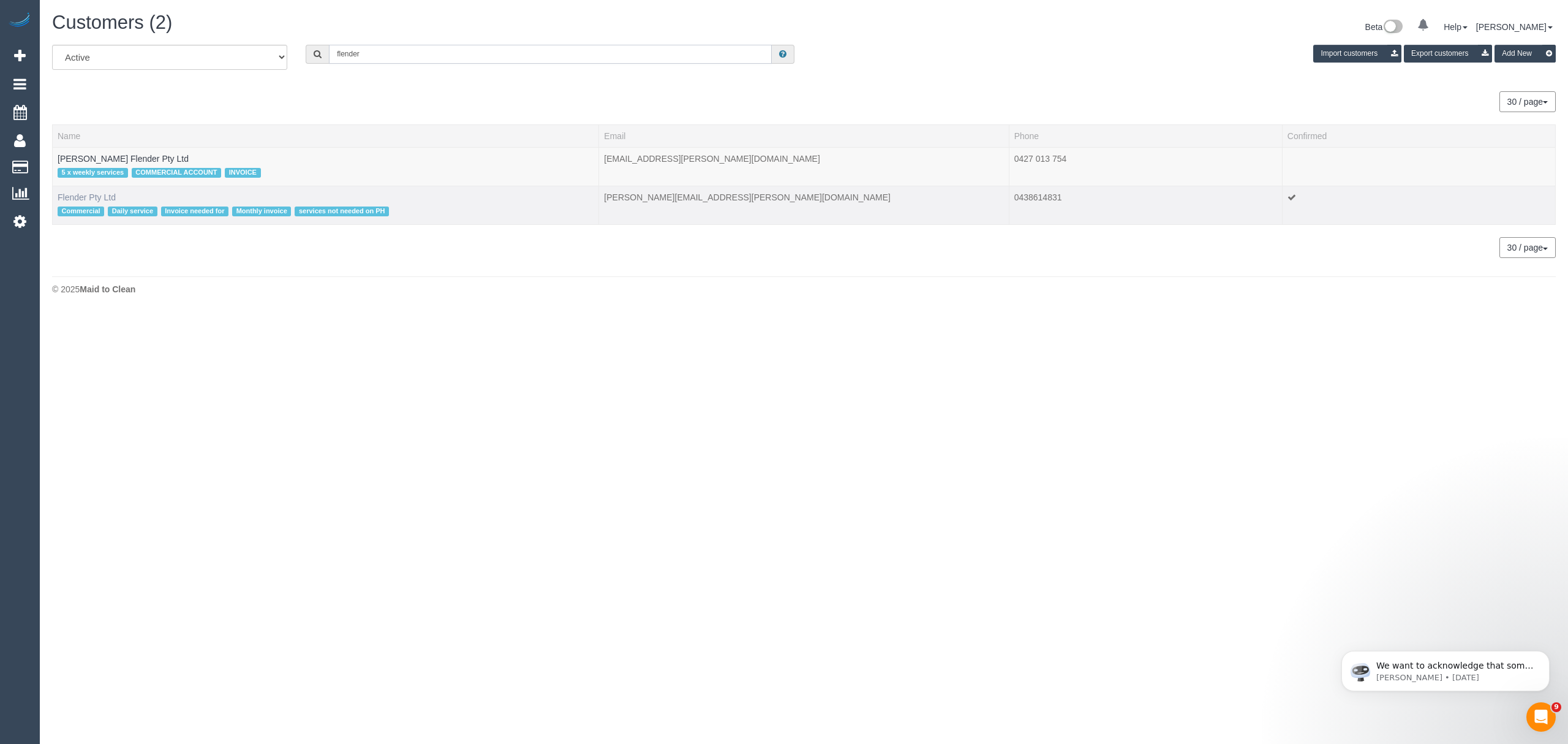
type input "flender"
click at [71, 195] on link "Flender Pty Ltd" at bounding box center [86, 198] width 58 height 10
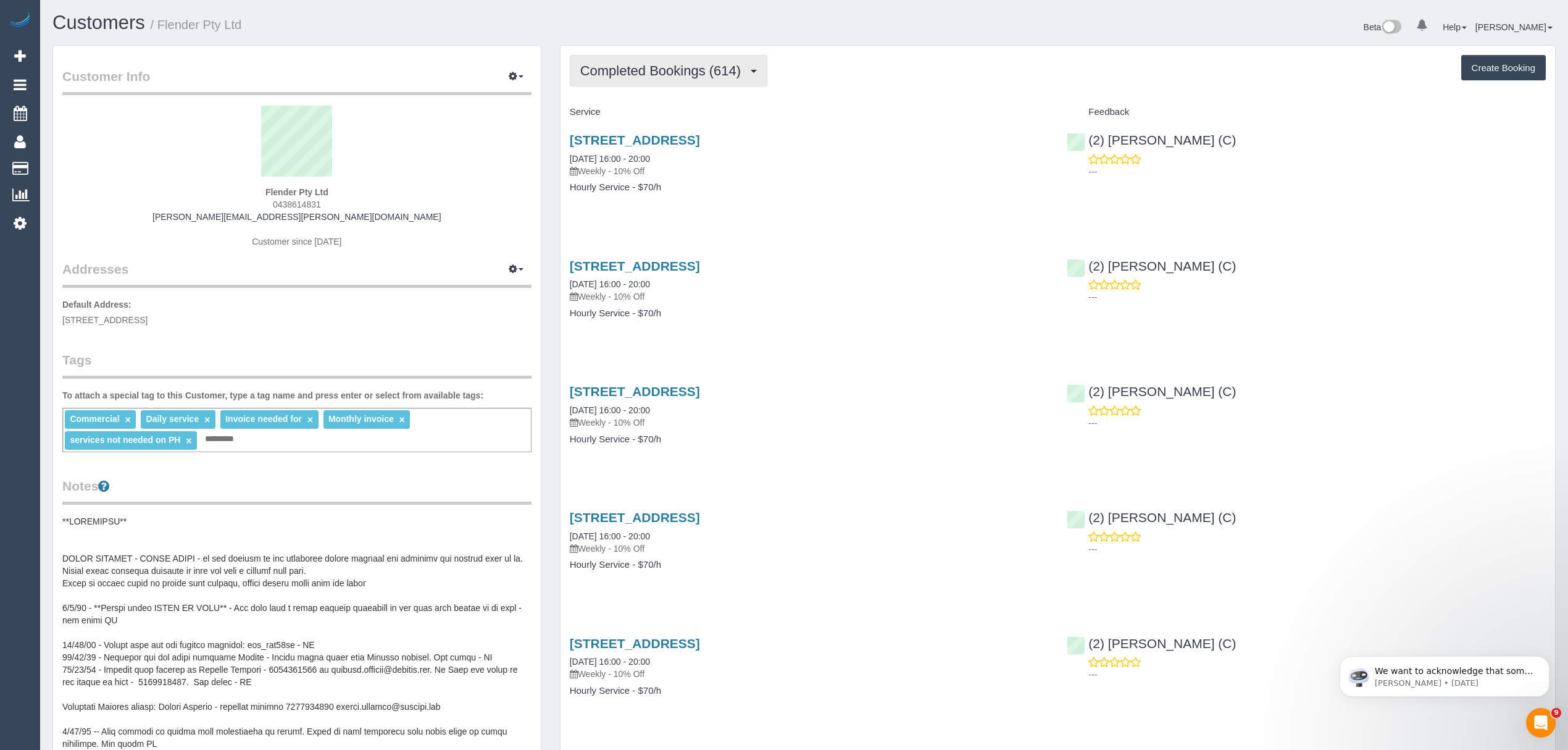
click at [606, 80] on button "Completed Bookings (614)" at bounding box center [669, 71] width 198 height 32
click at [607, 116] on link "Upcoming Bookings (0)" at bounding box center [639, 115] width 138 height 16
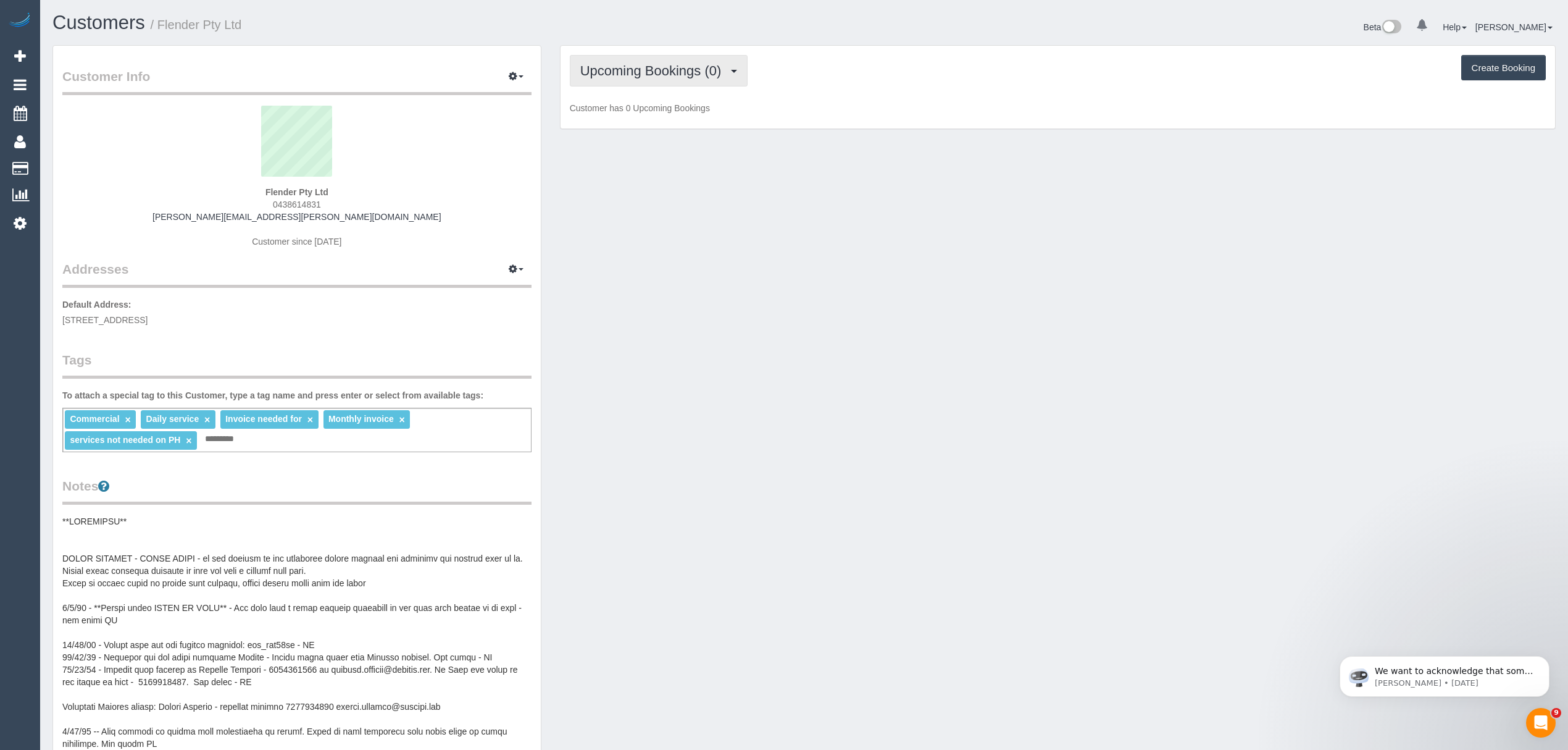
click at [605, 68] on span "Upcoming Bookings (0)" at bounding box center [653, 70] width 147 height 15
click at [593, 99] on link "Completed Bookings (614)" at bounding box center [639, 99] width 138 height 16
